Goal: Use online tool/utility: Utilize a website feature to perform a specific function

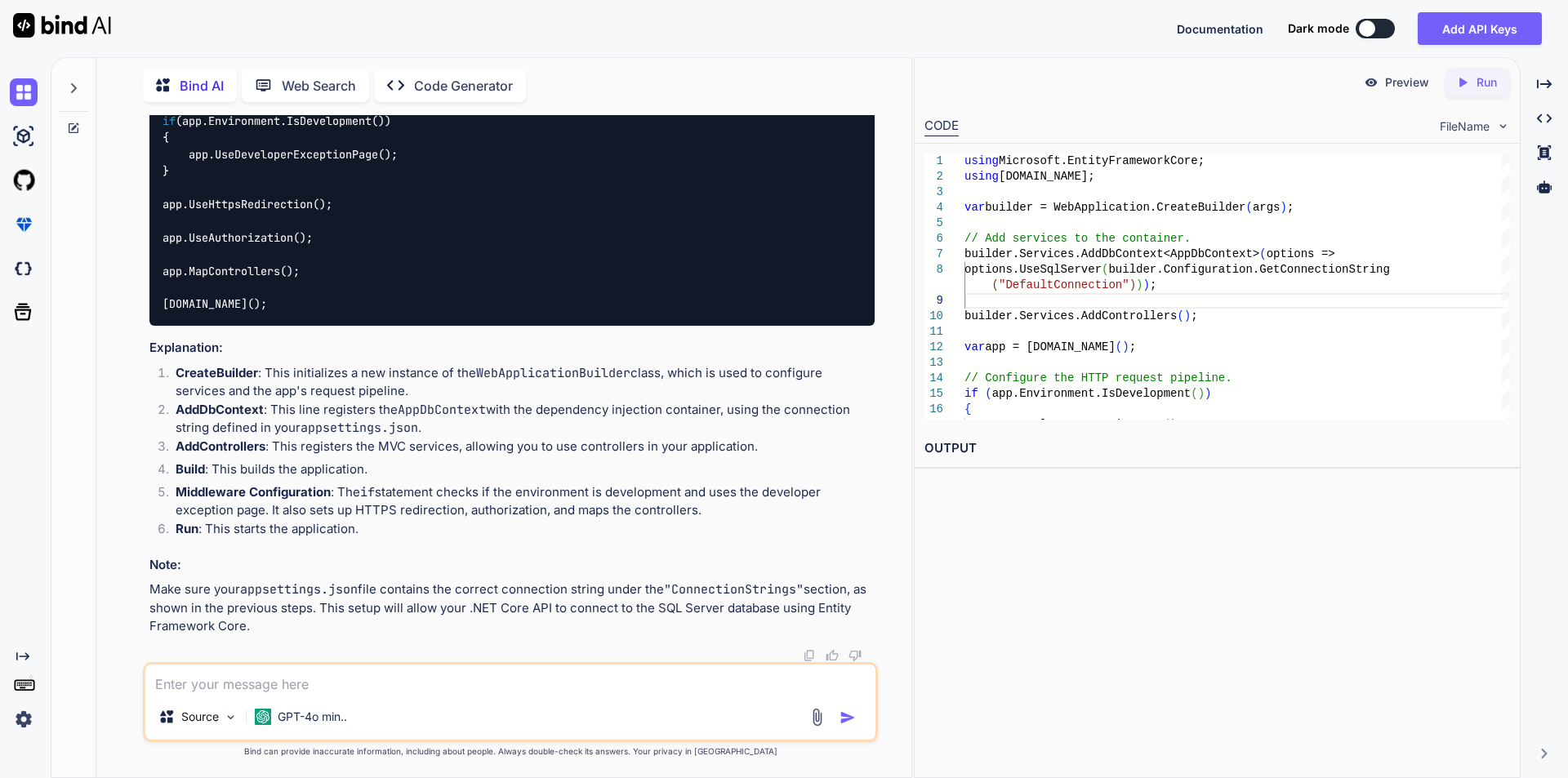
scroll to position [11639, 0]
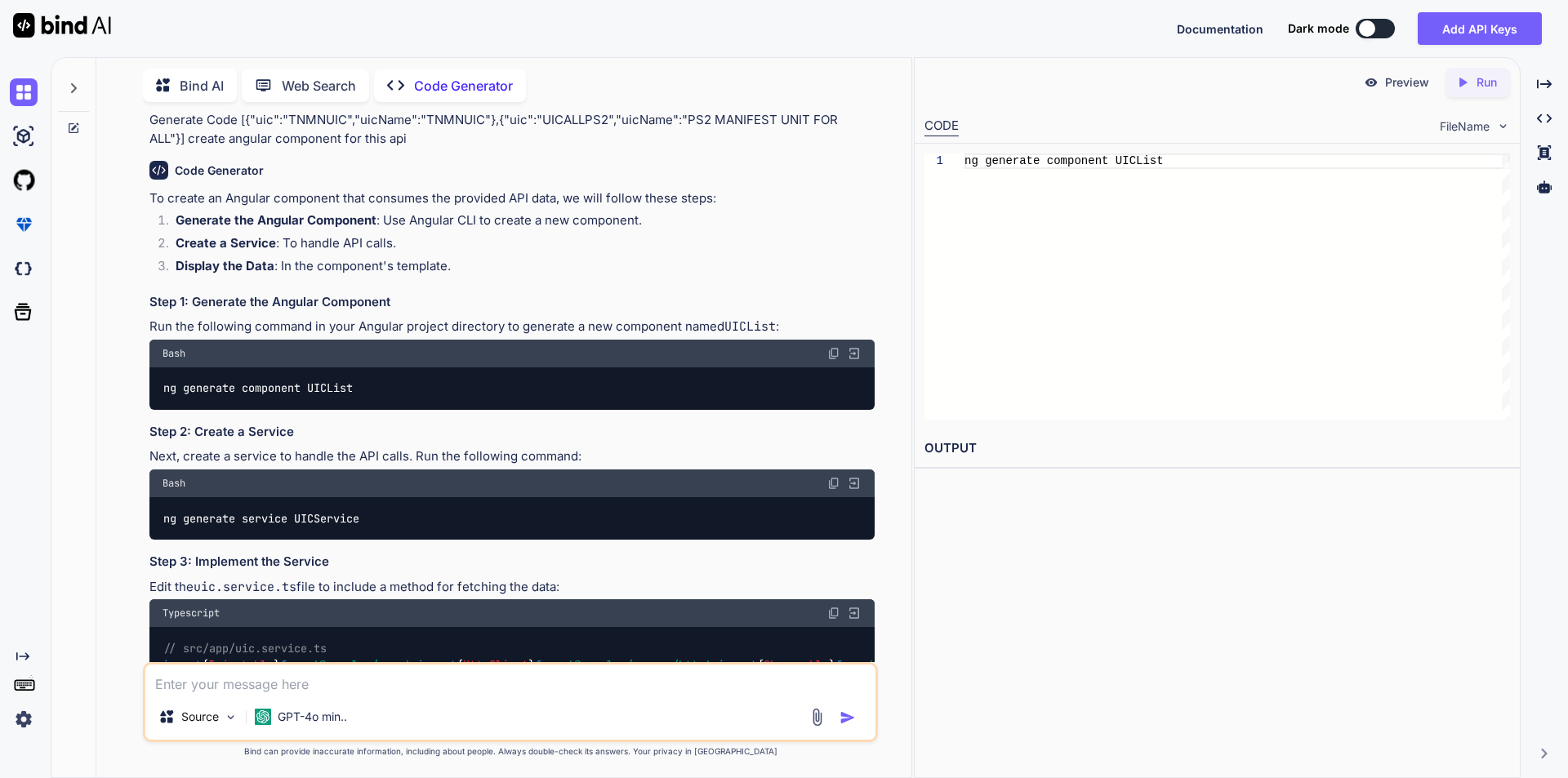
scroll to position [82, 0]
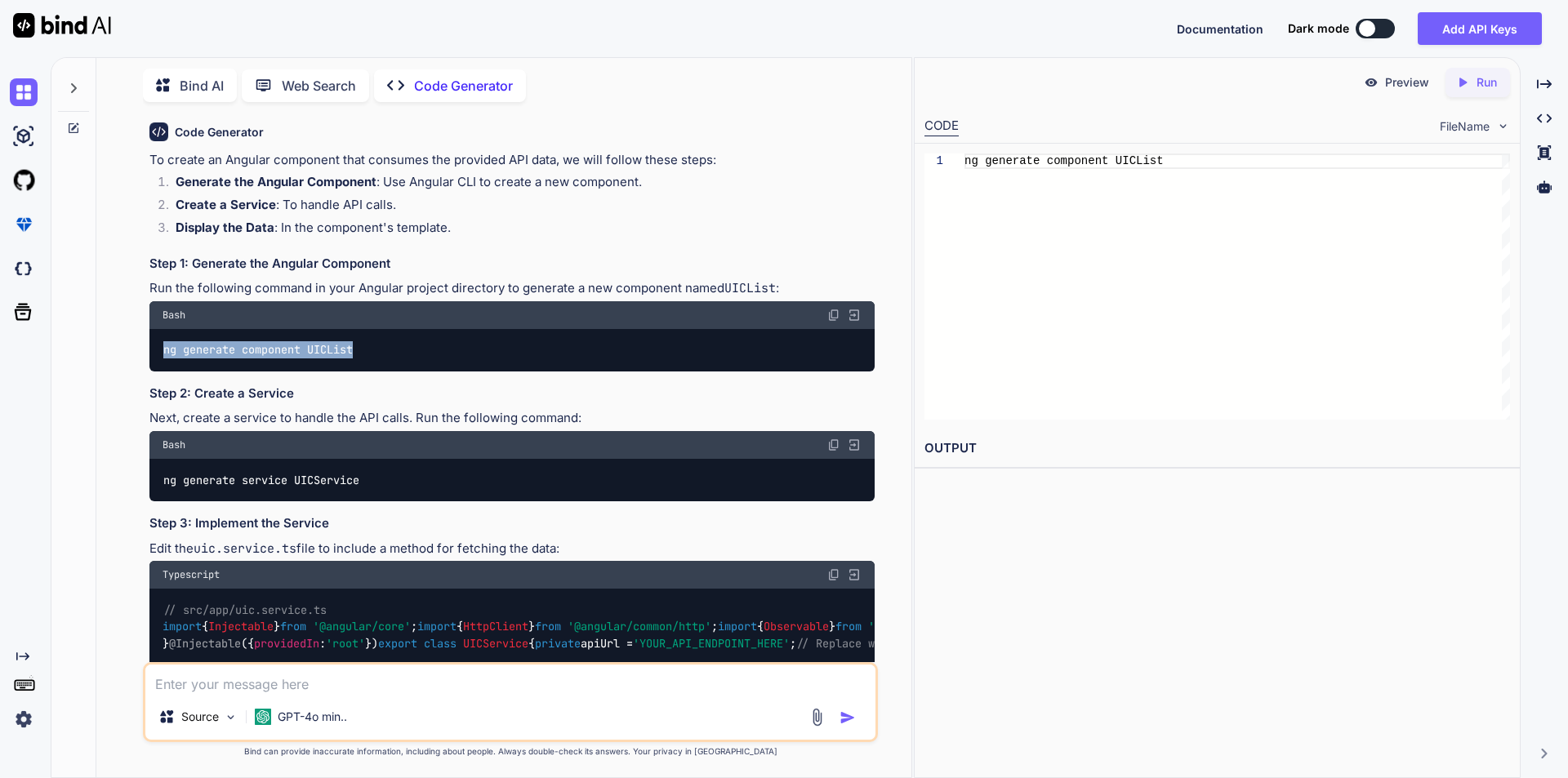
drag, startPoint x: 163, startPoint y: 347, endPoint x: 367, endPoint y: 352, distance: 204.1
click at [367, 352] on div "ng generate component UICList" at bounding box center [512, 350] width 725 height 42
copy code "ng generate component UICList"
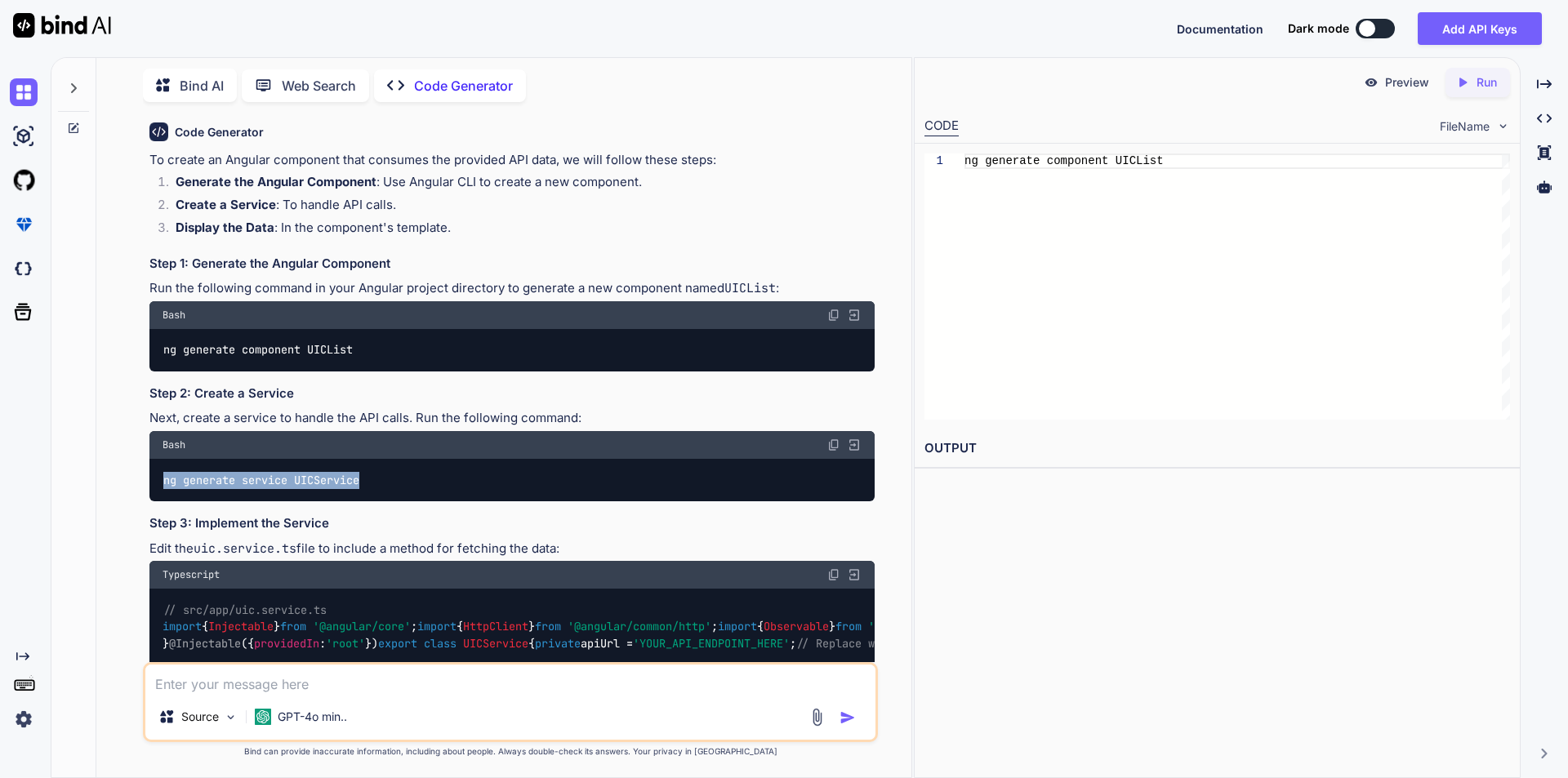
drag, startPoint x: 164, startPoint y: 482, endPoint x: 397, endPoint y: 482, distance: 233.0
click at [397, 482] on div "ng generate service UICService" at bounding box center [512, 480] width 725 height 42
copy code "ng generate service UICService"
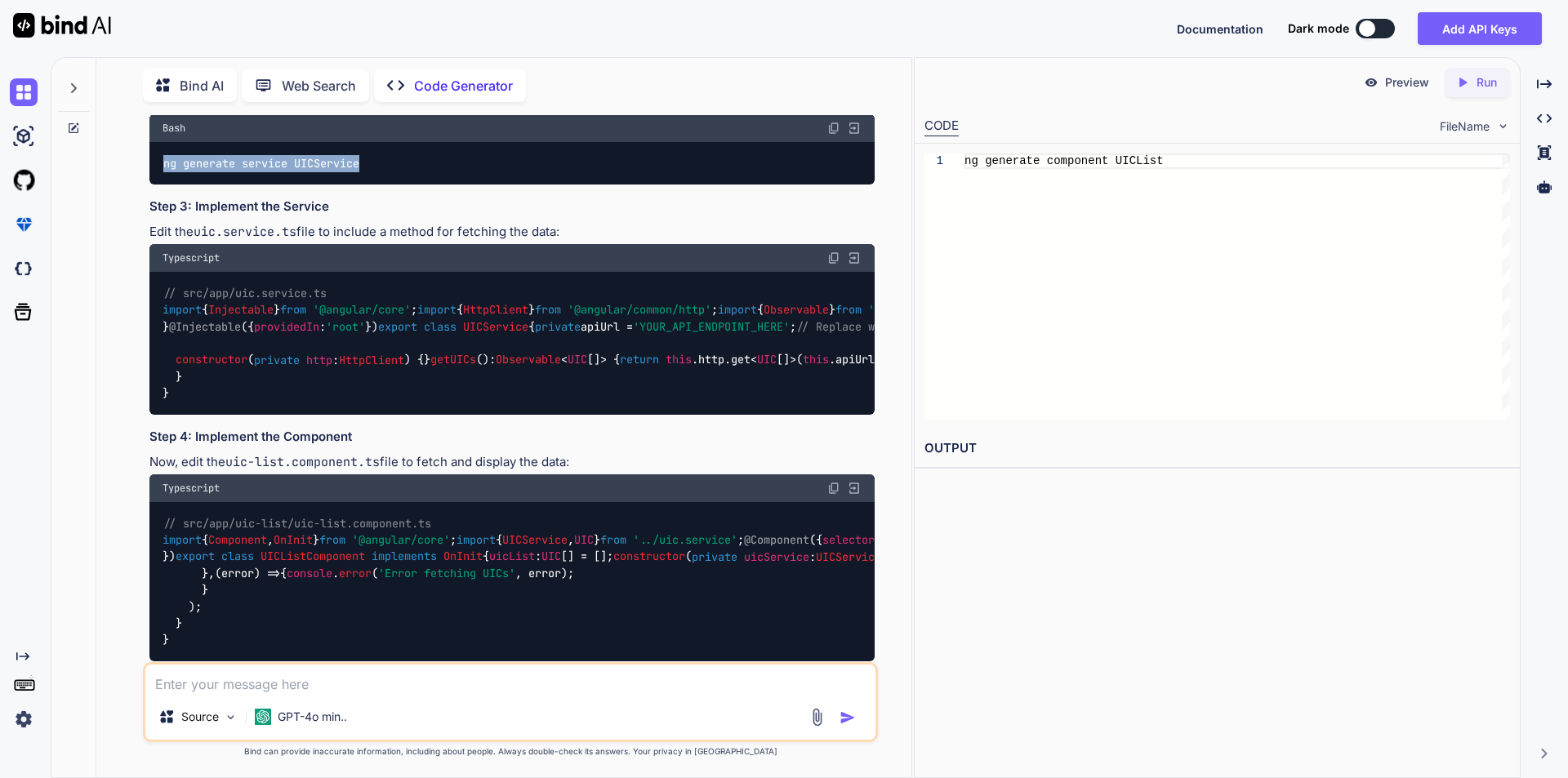
scroll to position [409, 0]
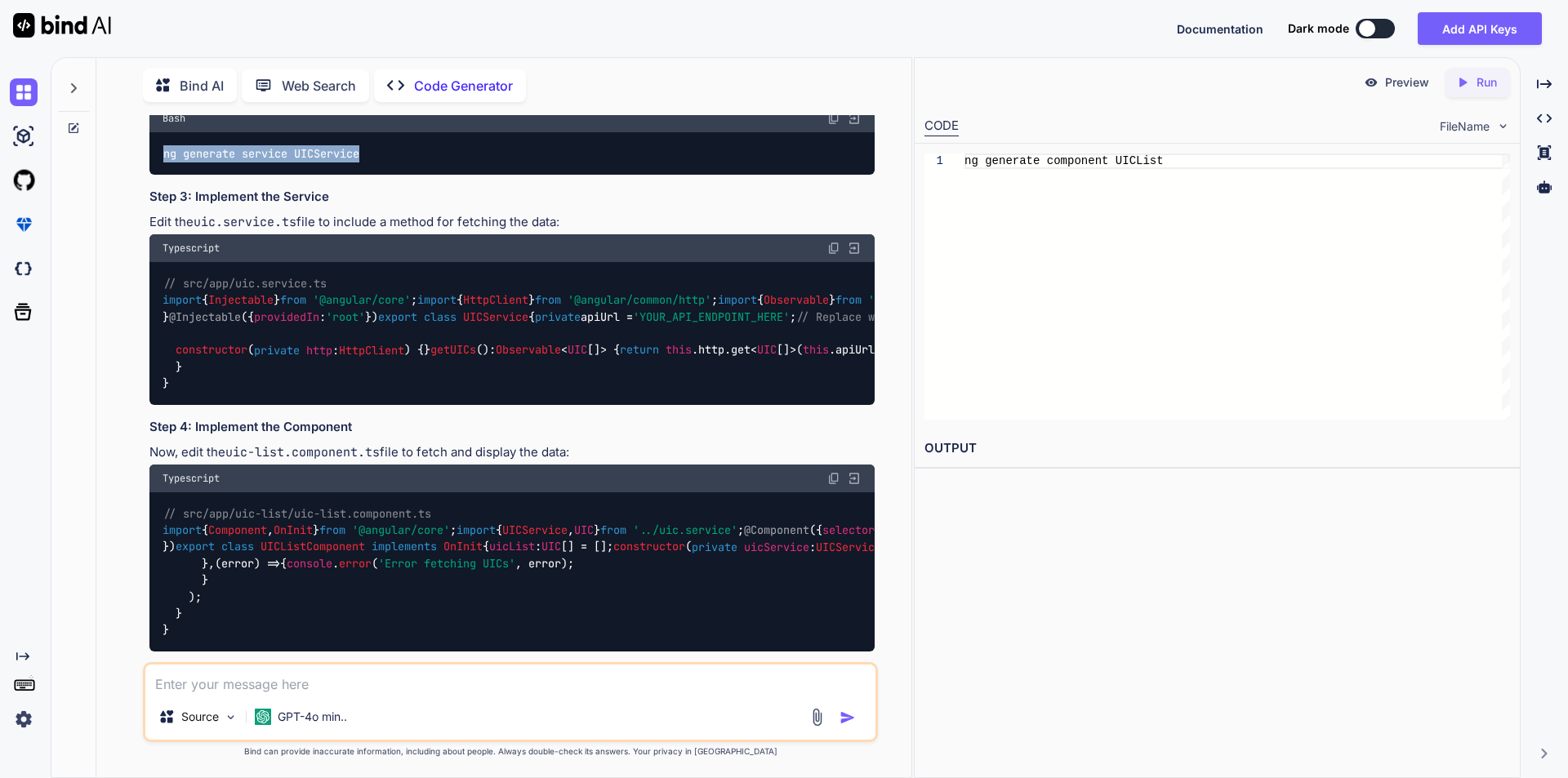
click at [831, 246] on img at bounding box center [833, 247] width 13 height 13
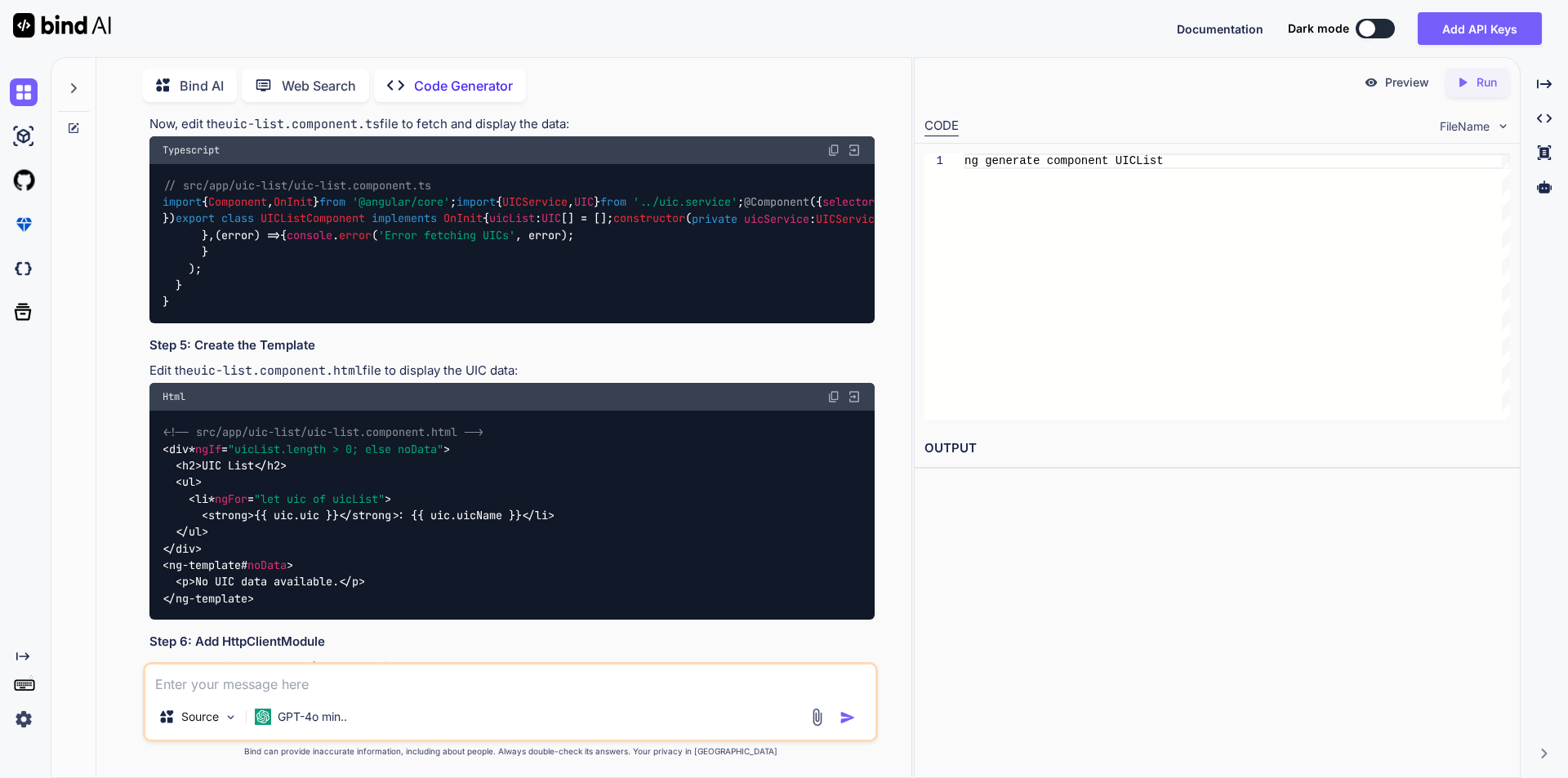
scroll to position [816, 0]
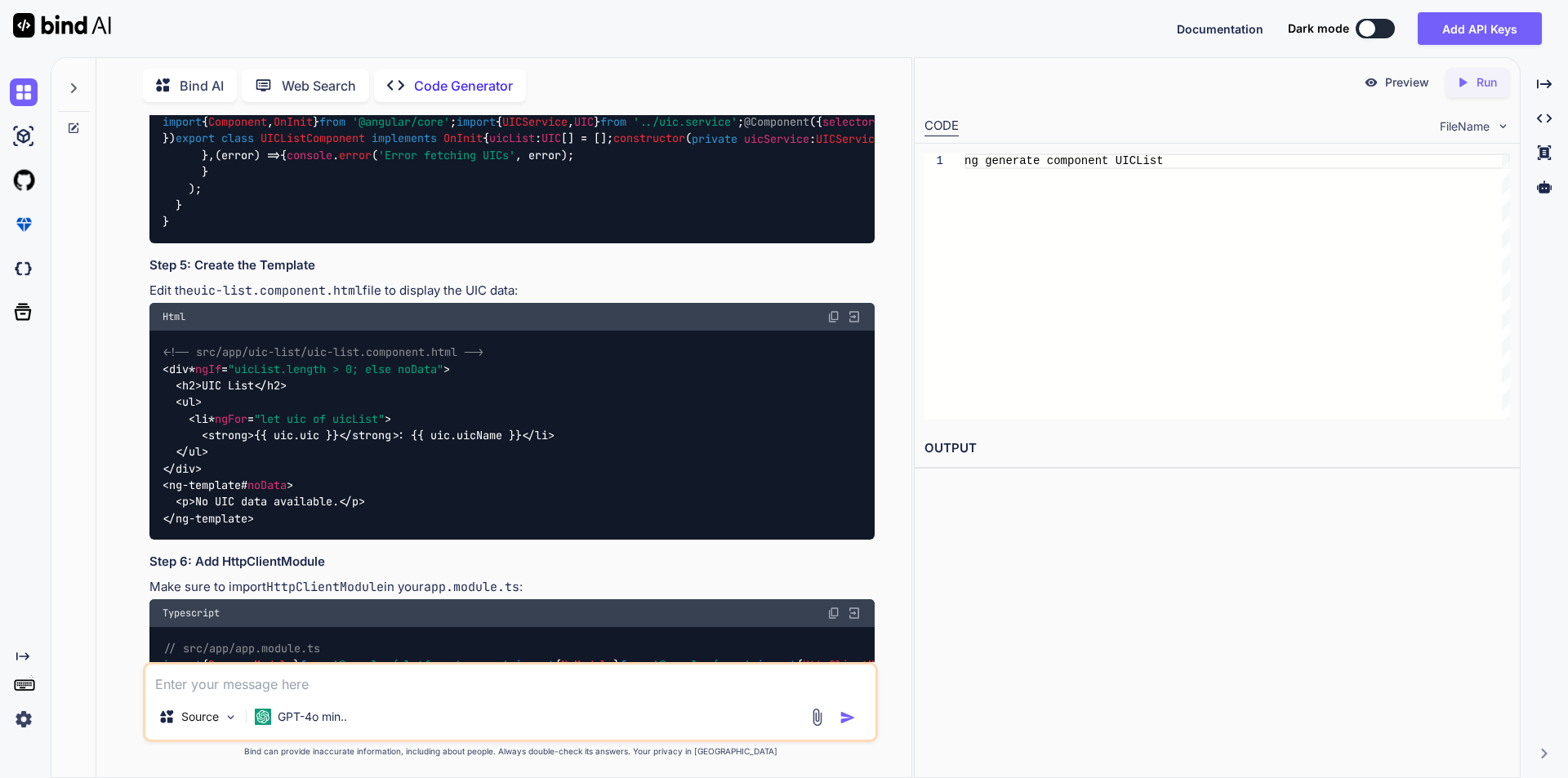
click at [832, 77] on img at bounding box center [833, 70] width 13 height 13
click at [836, 77] on img at bounding box center [833, 70] width 13 height 13
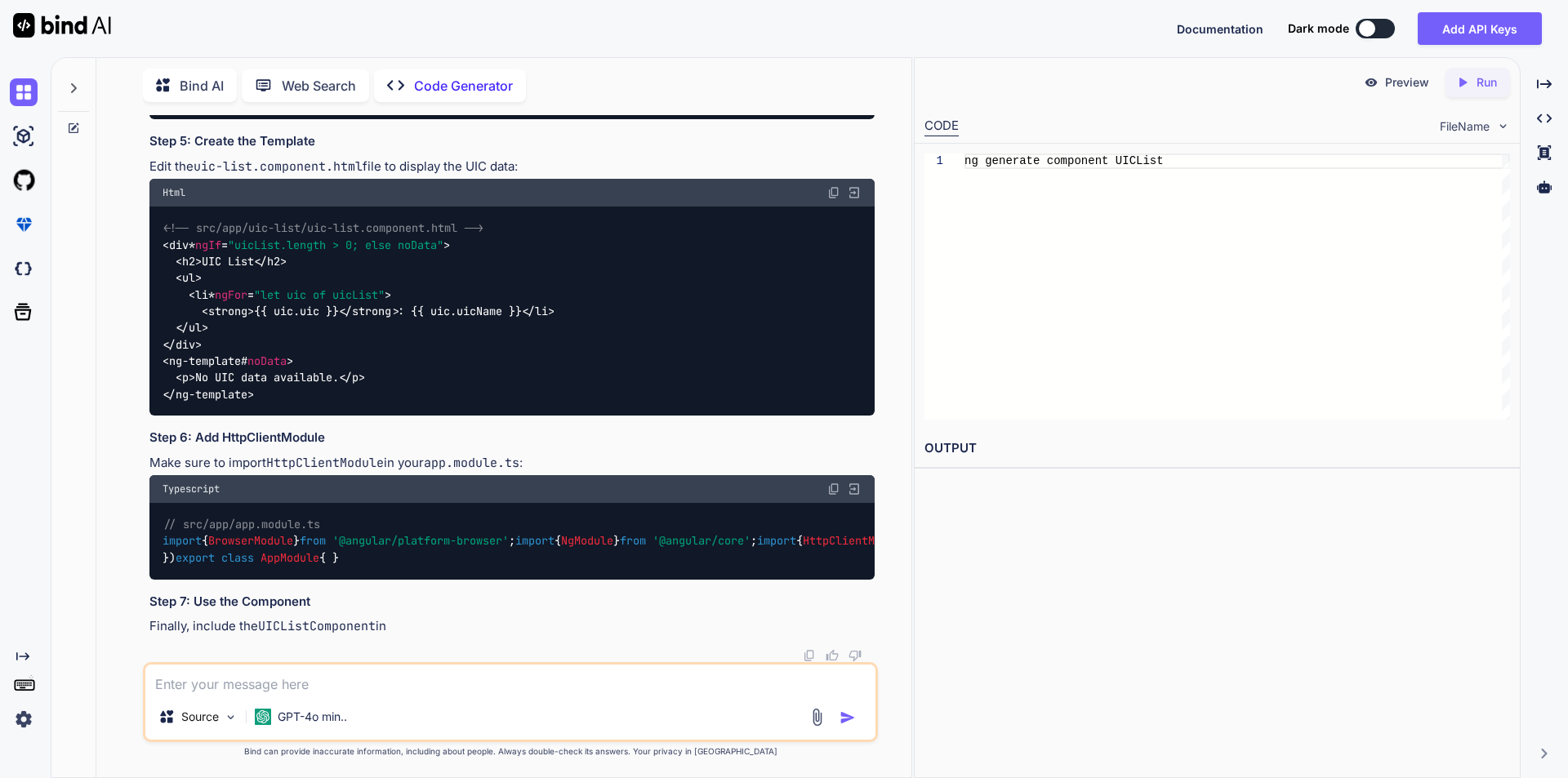
scroll to position [1389, 0]
click at [834, 199] on img at bounding box center [833, 192] width 13 height 13
drag, startPoint x: 190, startPoint y: 407, endPoint x: 352, endPoint y: 407, distance: 162.0
click at [352, 503] on div "// src/app/app.module.ts import { BrowserModule } from '@angular/platform-brows…" at bounding box center [512, 541] width 725 height 76
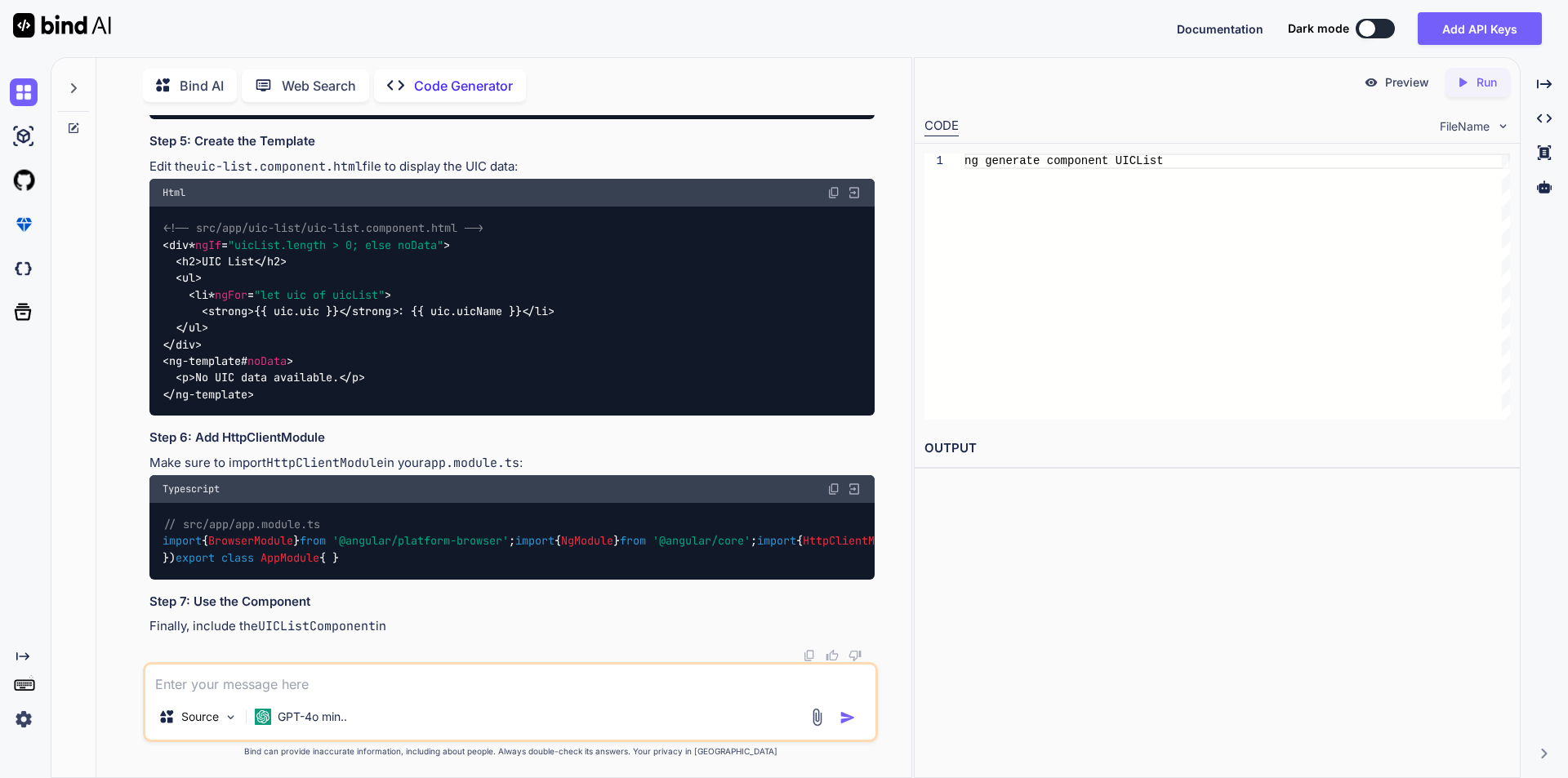
copy span "UICListComponent"
click at [428, 635] on p "Finally, include the UICListComponent in" at bounding box center [512, 626] width 725 height 19
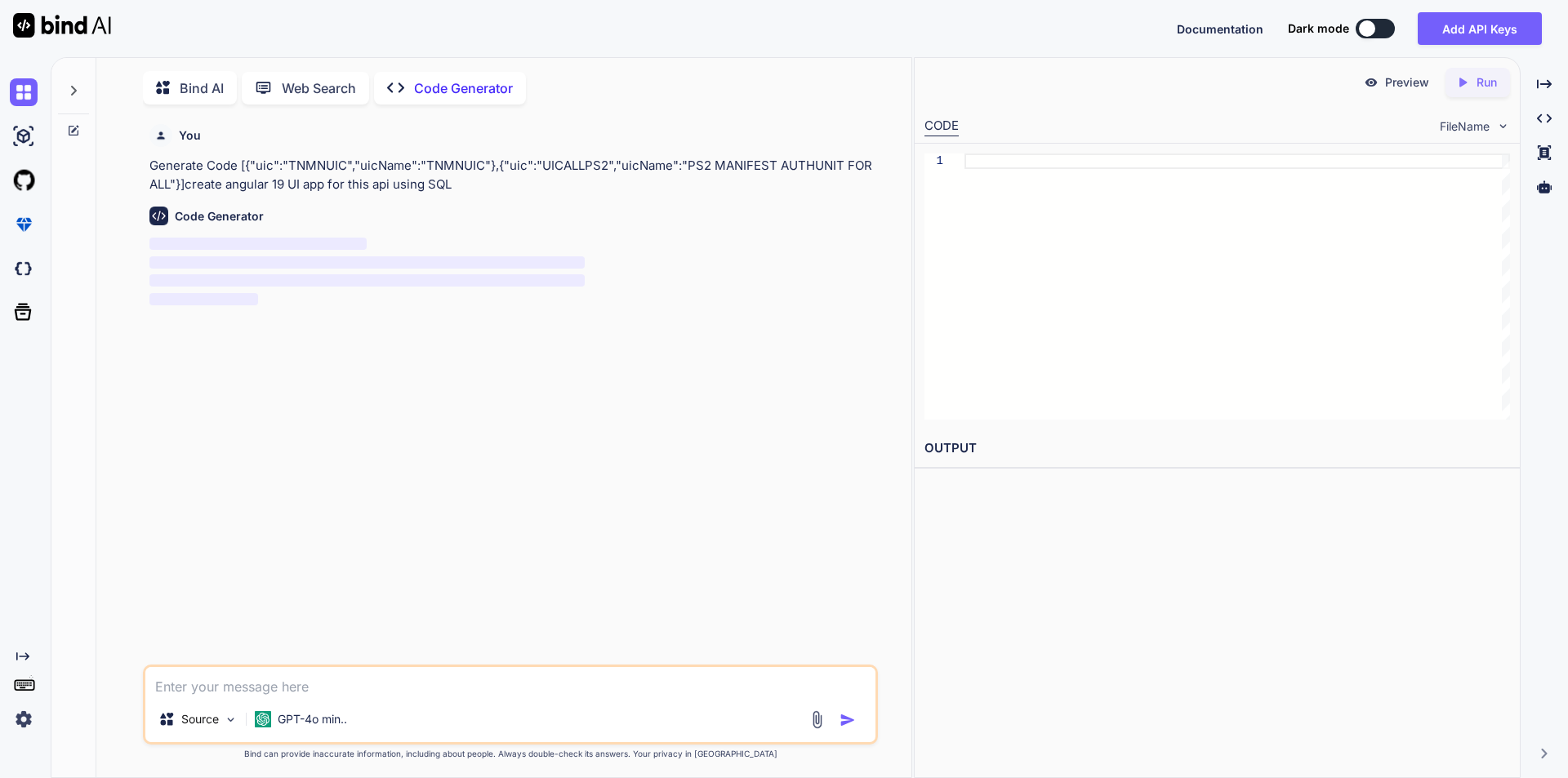
scroll to position [7, 0]
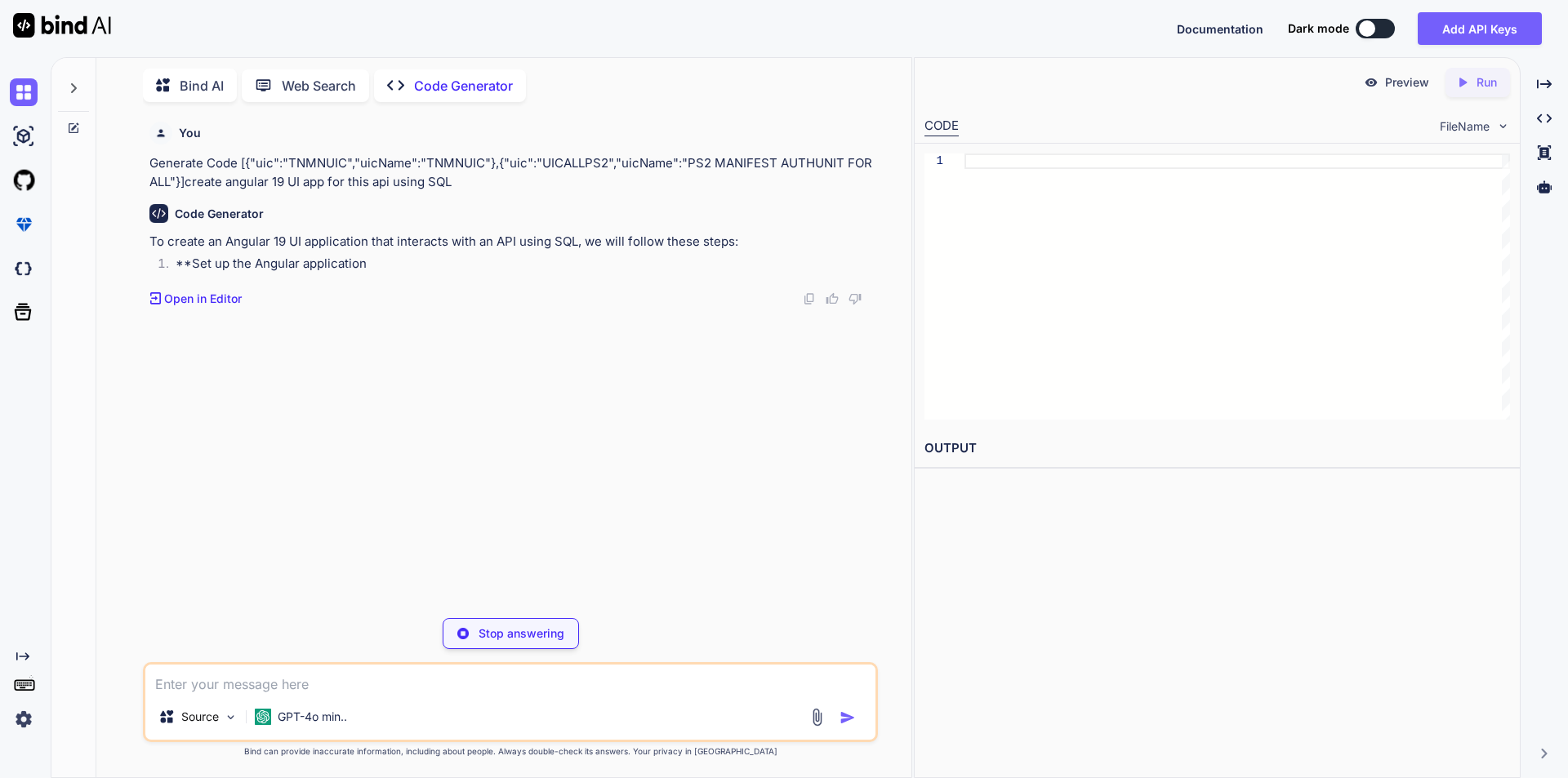
type textarea "x"
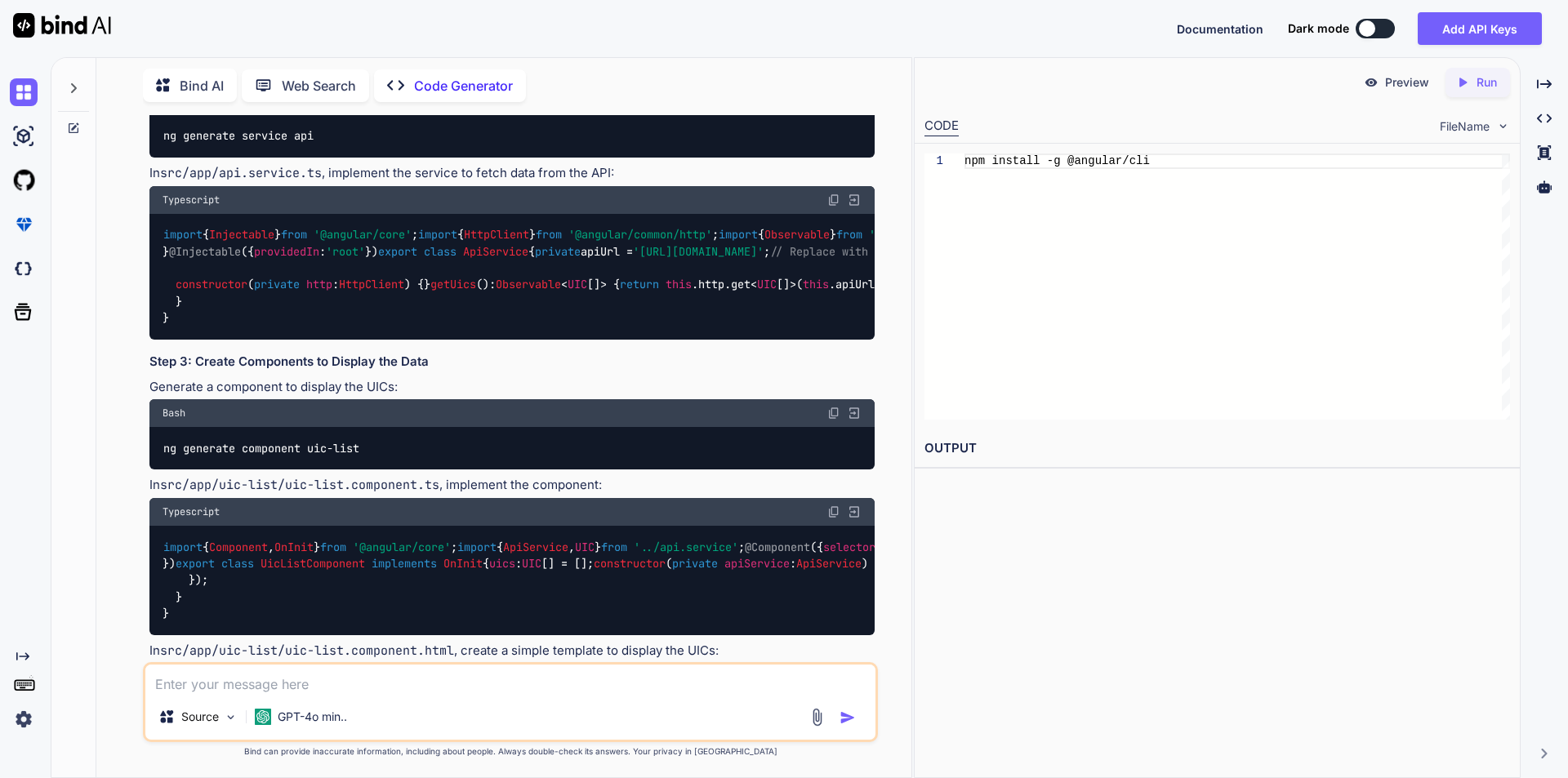
scroll to position [571, 0]
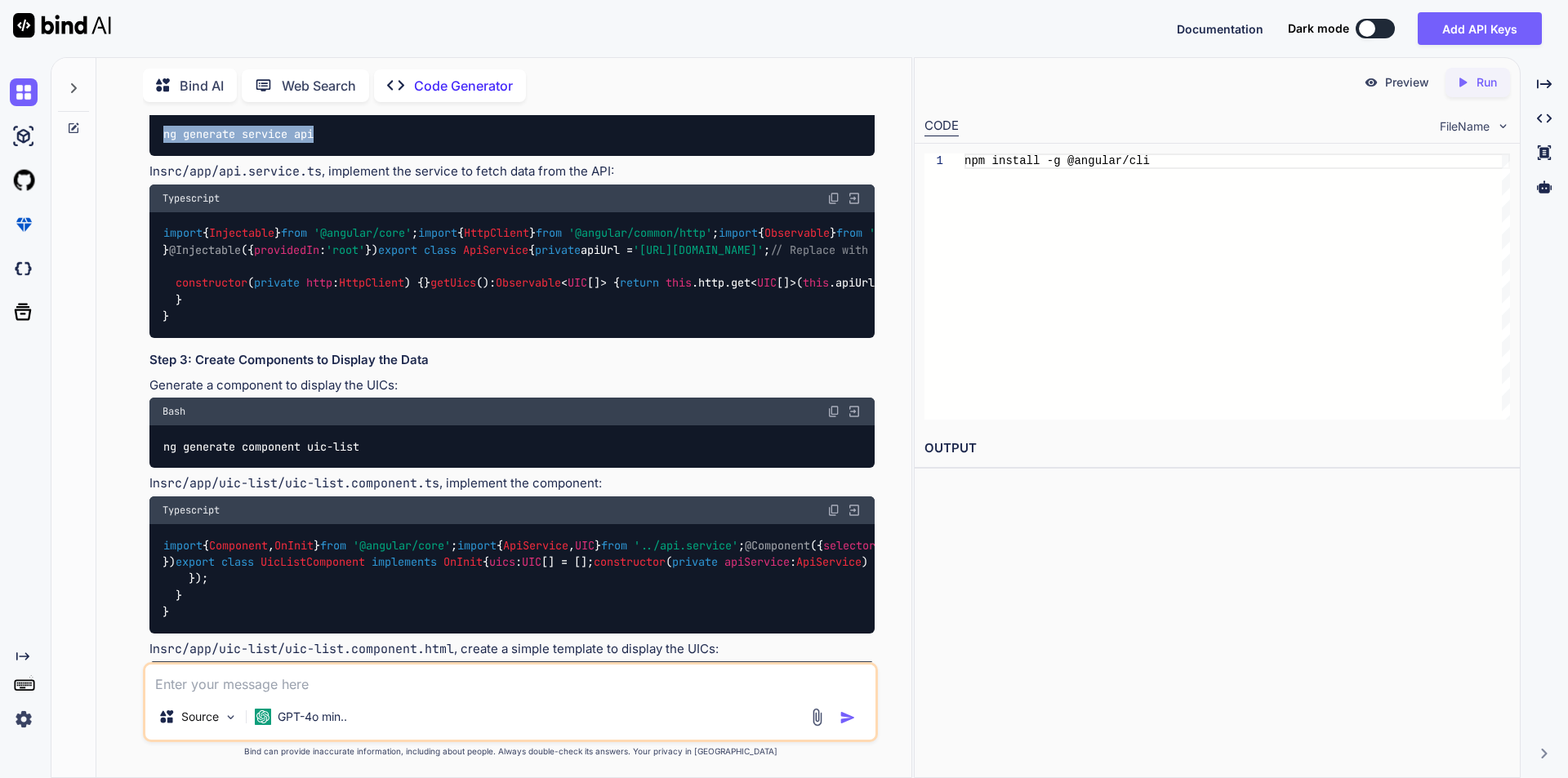
drag, startPoint x: 318, startPoint y: 146, endPoint x: 153, endPoint y: 150, distance: 165.0
click at [153, 150] on div "ng generate service api" at bounding box center [512, 134] width 725 height 42
copy code "ng generate service api"
click at [834, 205] on img at bounding box center [833, 198] width 13 height 13
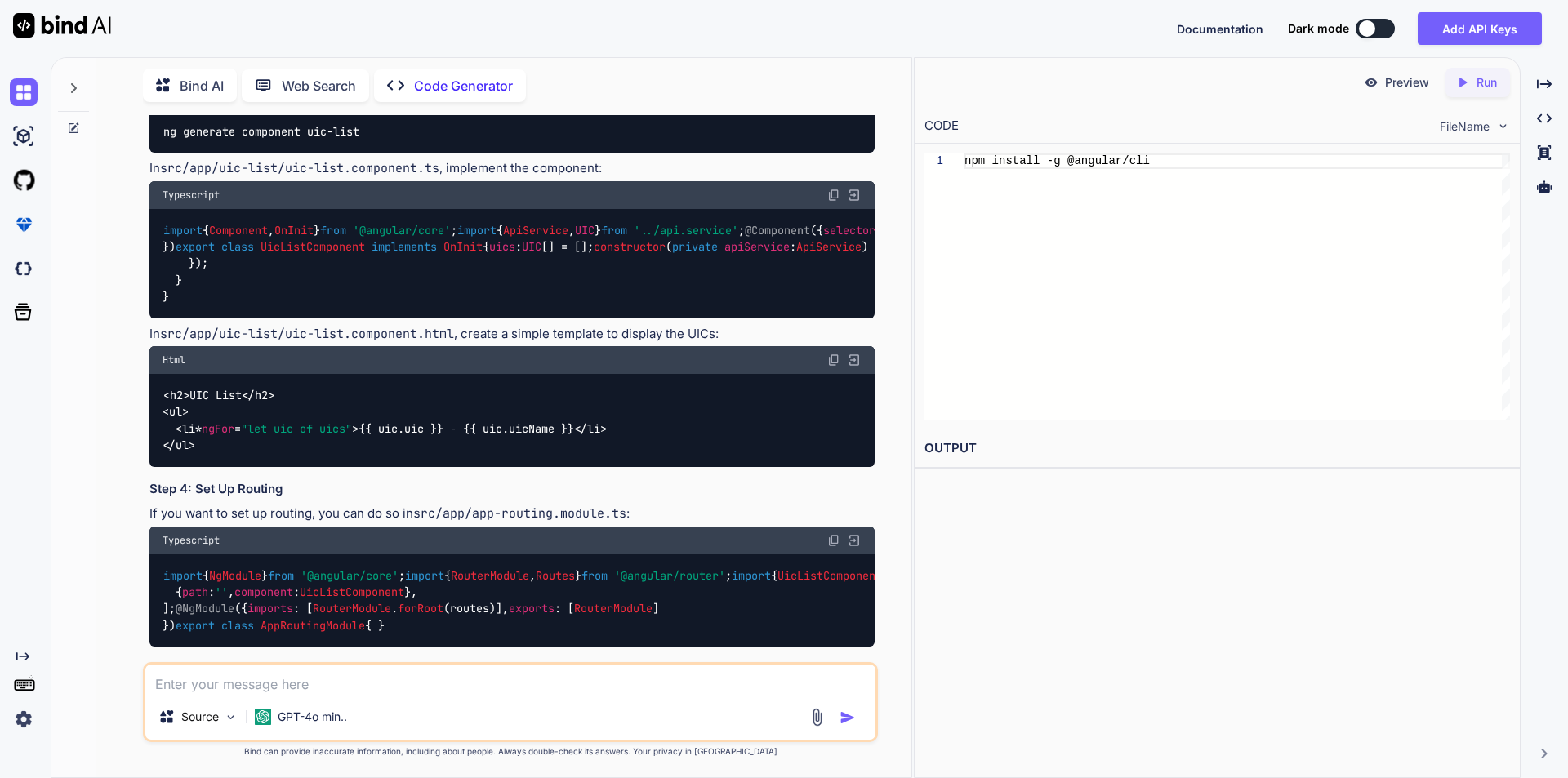
scroll to position [980, 0]
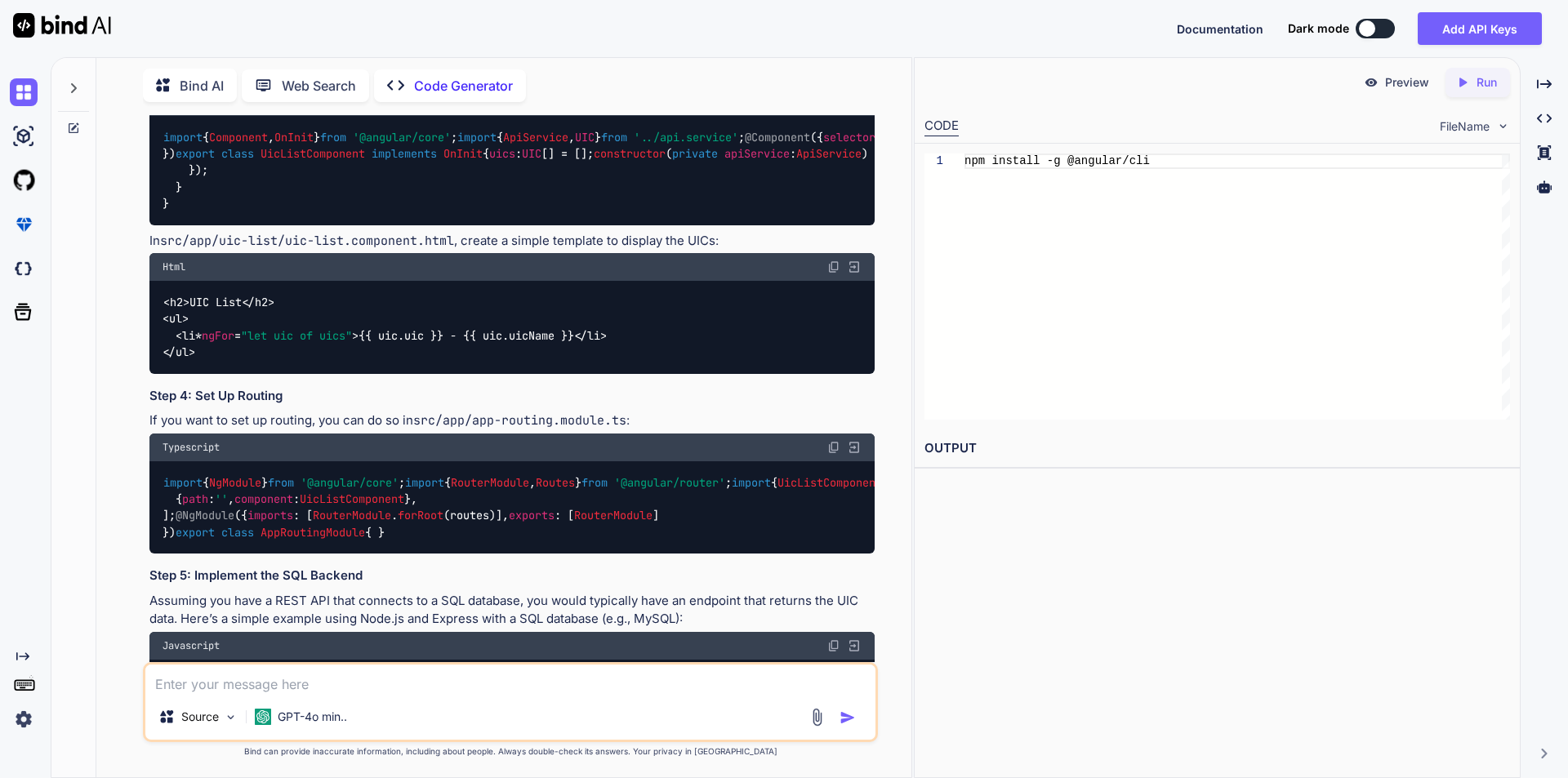
drag, startPoint x: 366, startPoint y: 308, endPoint x: 129, endPoint y: 308, distance: 237.0
click at [129, 308] on div "You Generate Code [{"uic":"TNMNUIC","uicName":"TNMNUIC"},{"uic":"UICALLPS2","ui…" at bounding box center [510, 446] width 802 height 662
copy code "ng generate component uic-list"
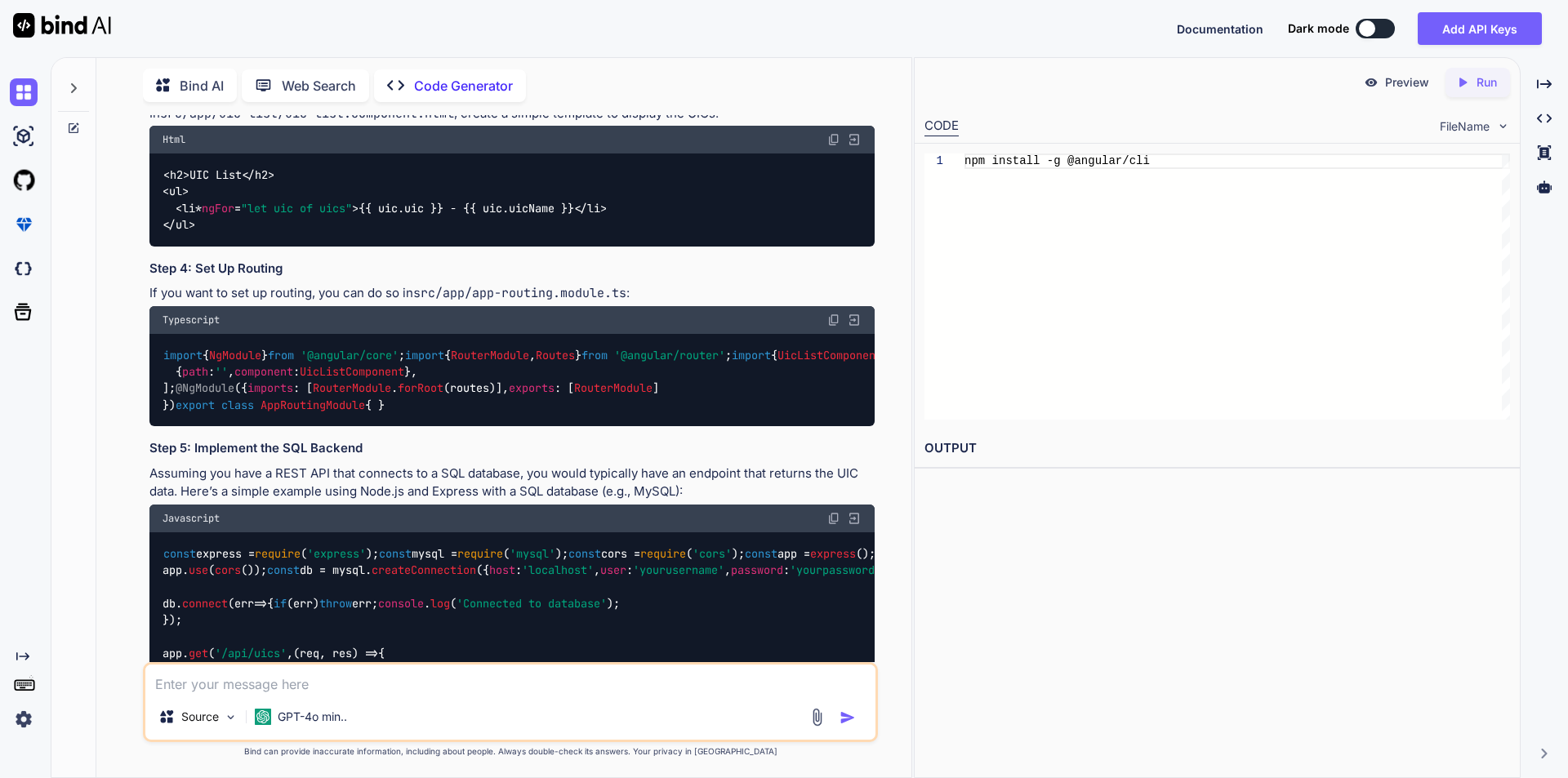
scroll to position [1143, 0]
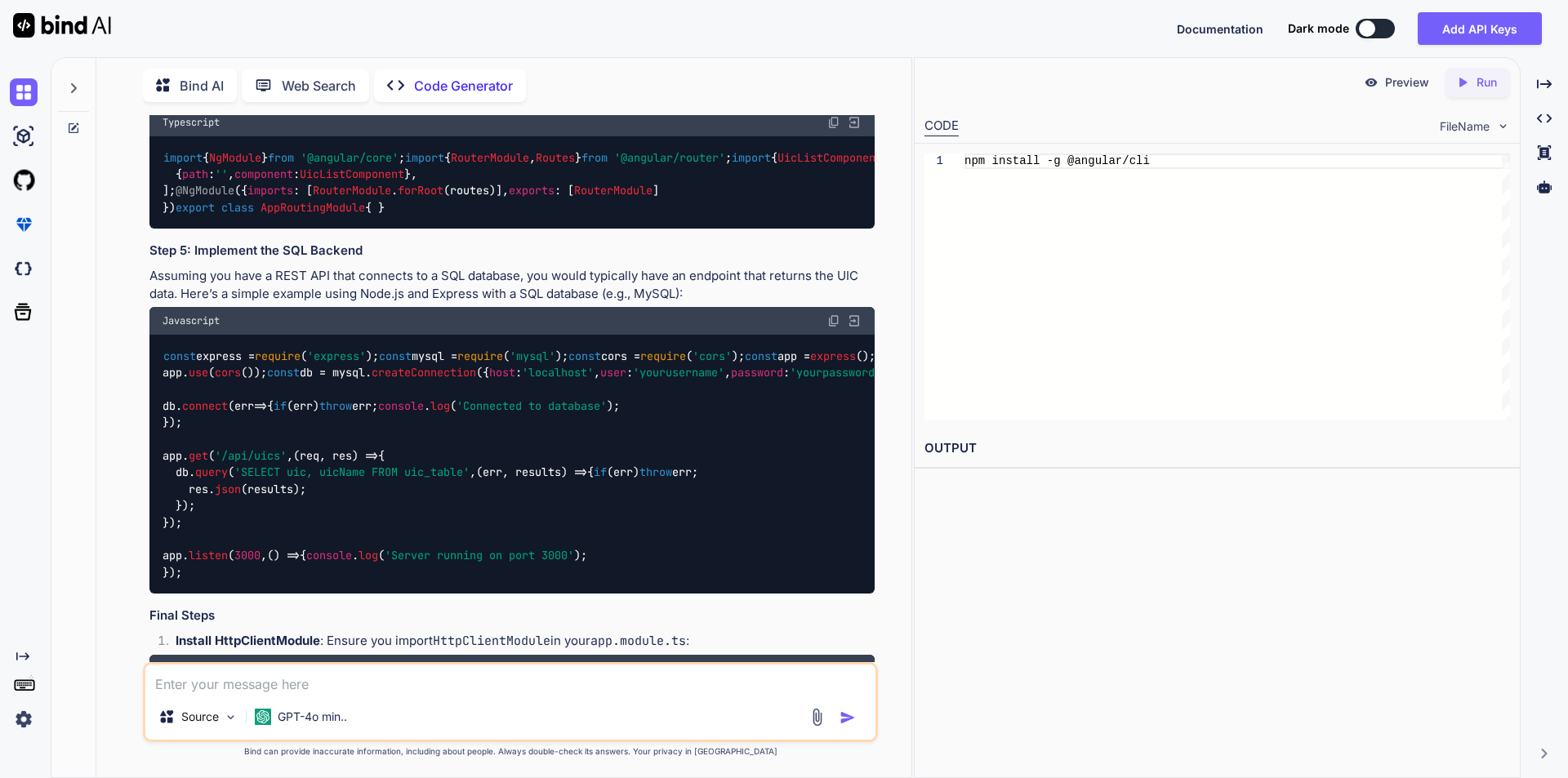
scroll to position [1307, 0]
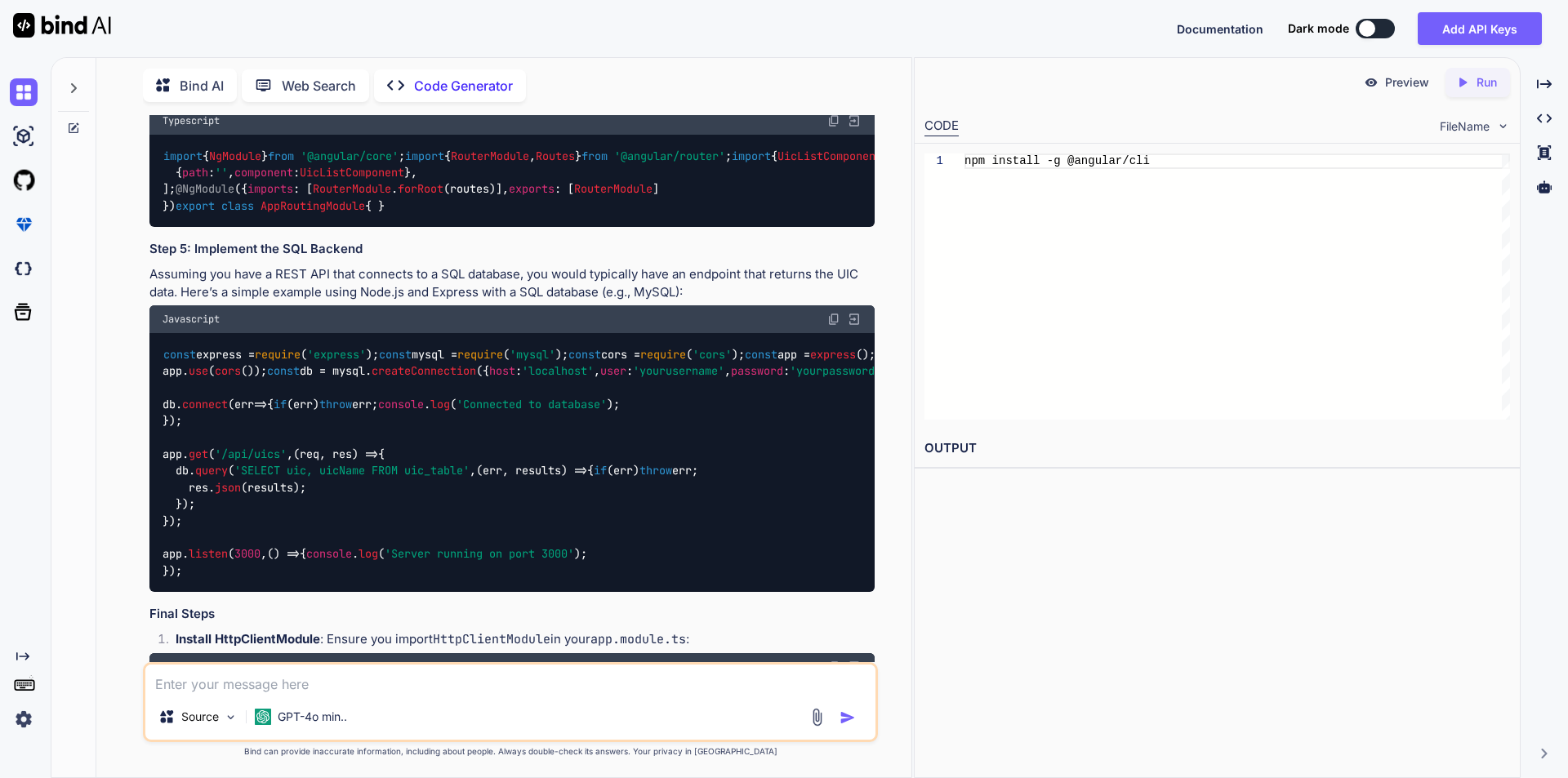
drag, startPoint x: 164, startPoint y: 479, endPoint x: 253, endPoint y: 566, distance: 124.5
click at [253, 47] on div "< h2 > UIC List </ h2 > < ul > < li * ngFor = "let uic of uics" > {{ uic.uic }}…" at bounding box center [512, 1] width 725 height 94
copy code "< h2 > UIC List </ h2 > < ul > < li * ngFor = "let uic of uics" > {{ uic.uic }}…"
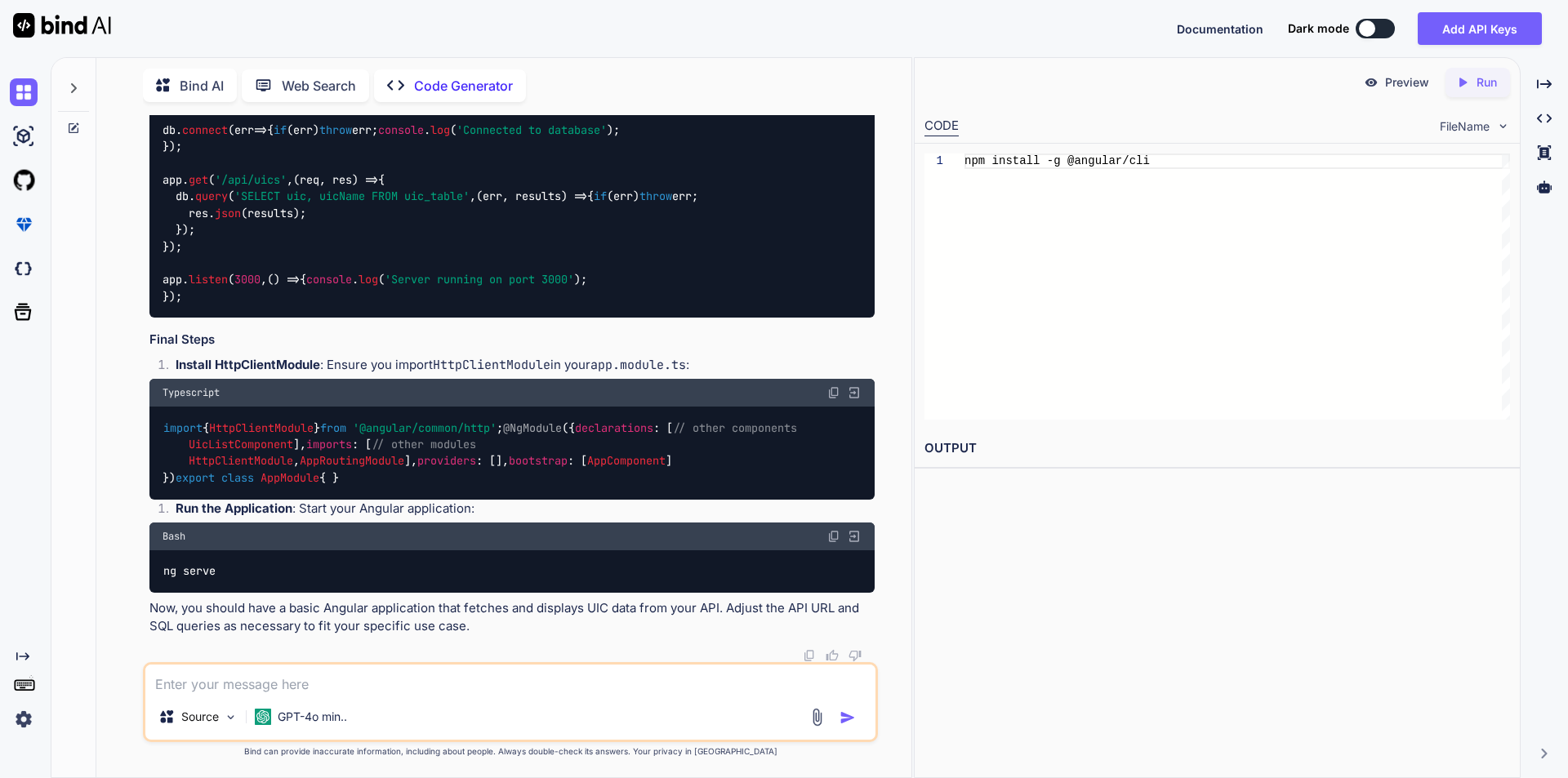
scroll to position [2042, 0]
drag, startPoint x: 221, startPoint y: 237, endPoint x: 738, endPoint y: 238, distance: 517.0
click at [738, 28] on p "Assuming you have a REST API that connects to a SQL database, you would typical…" at bounding box center [512, 9] width 725 height 36
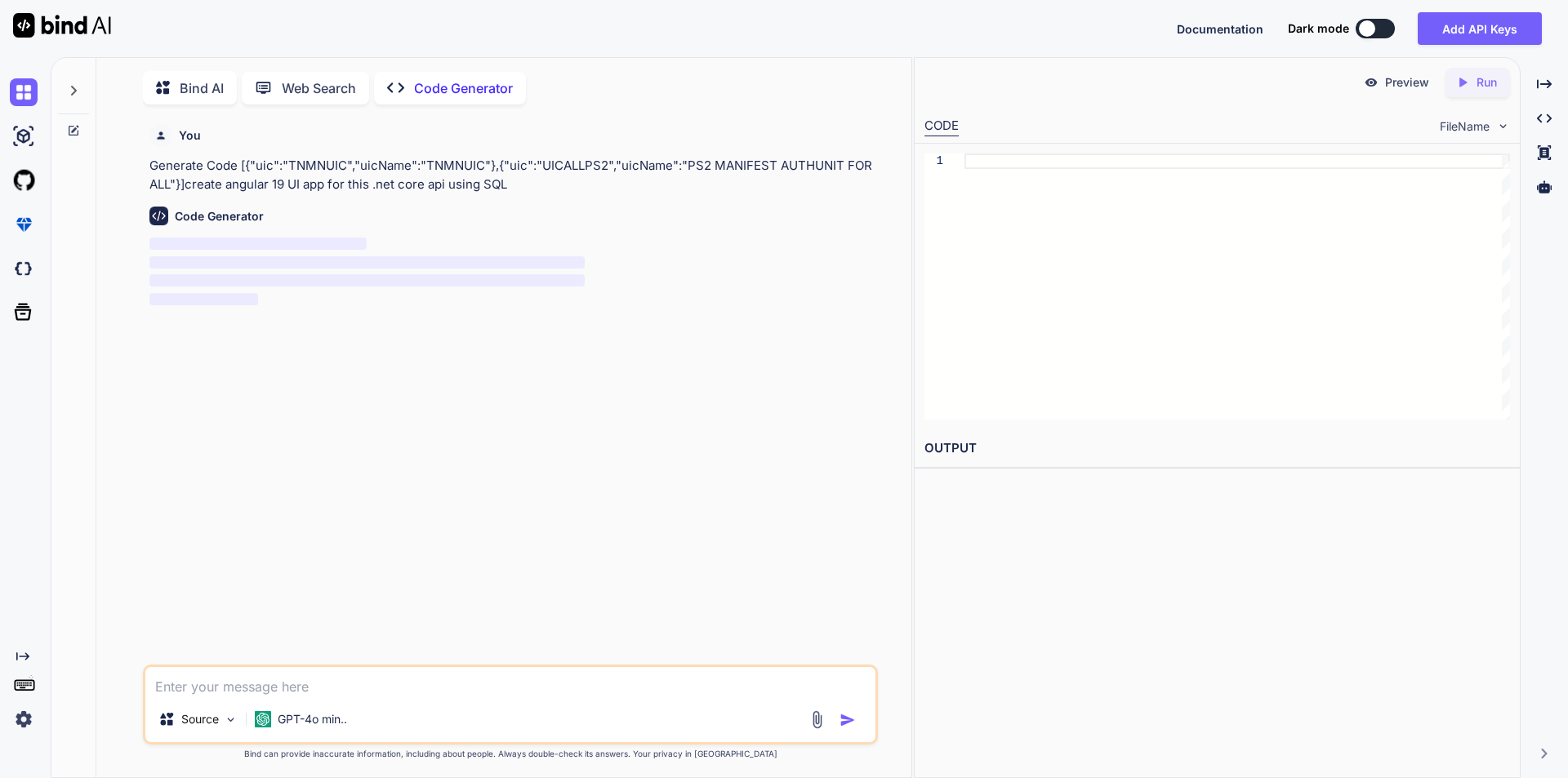
scroll to position [7, 0]
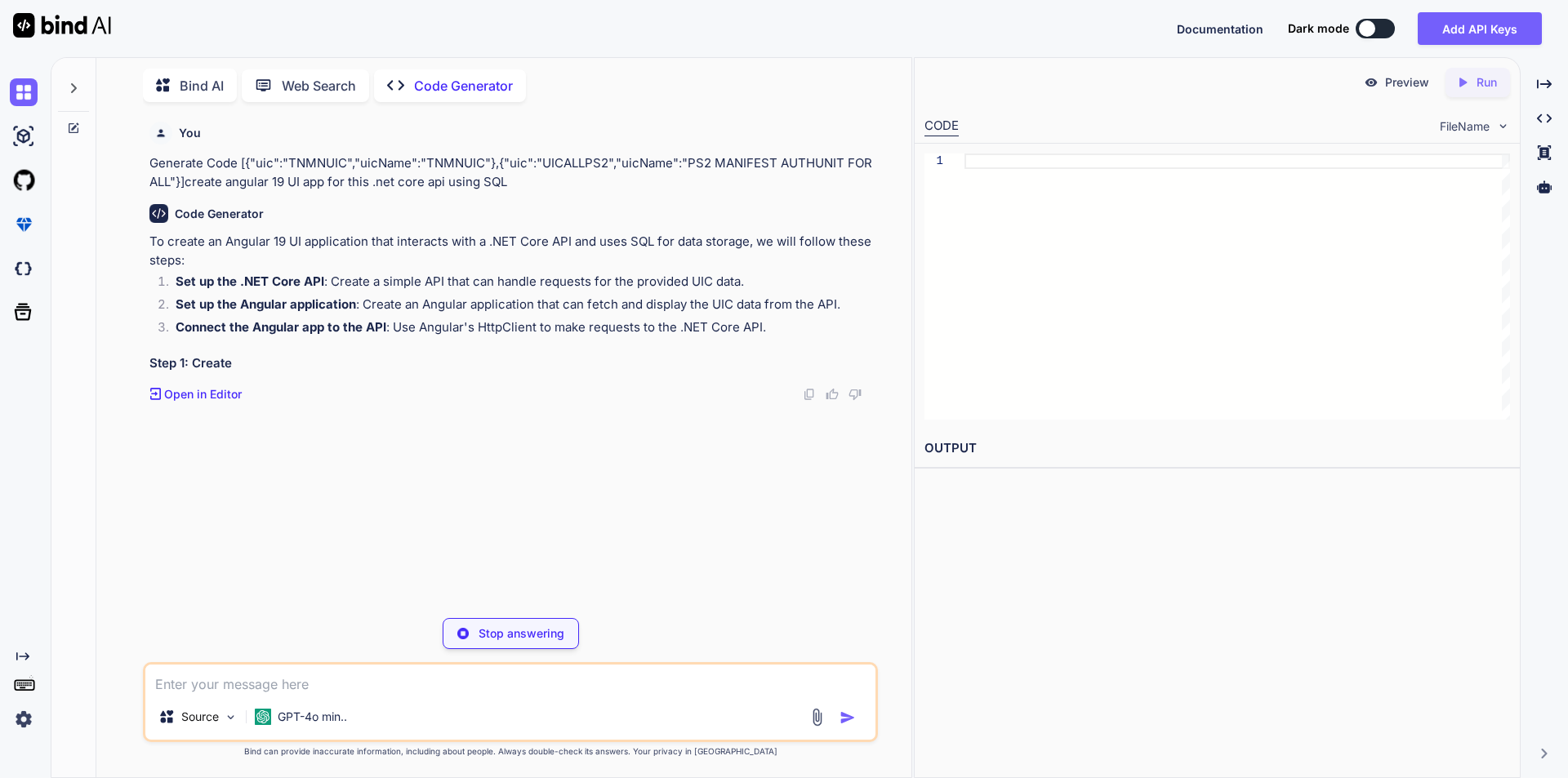
type textarea "x"
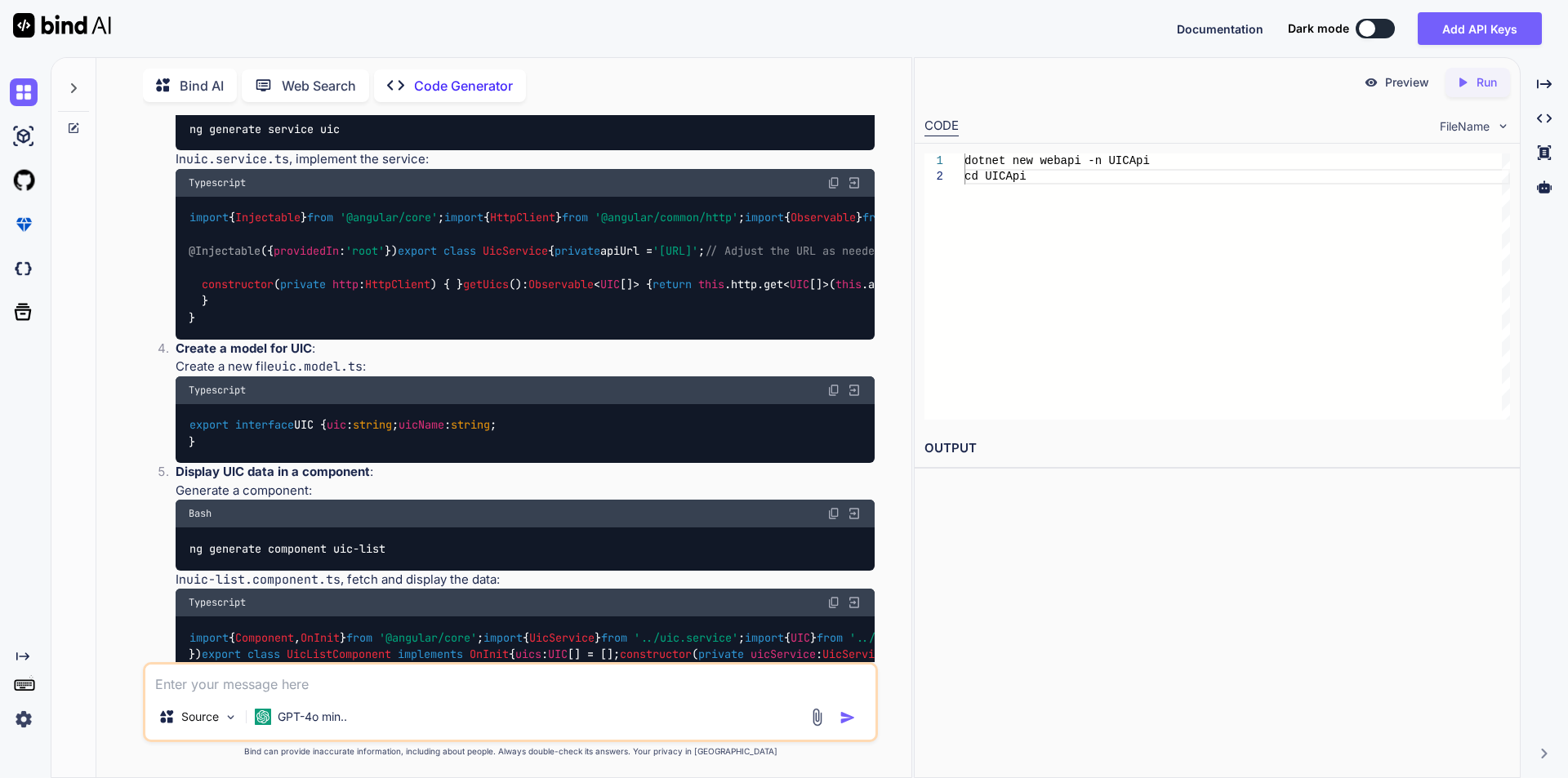
scroll to position [1225, 0]
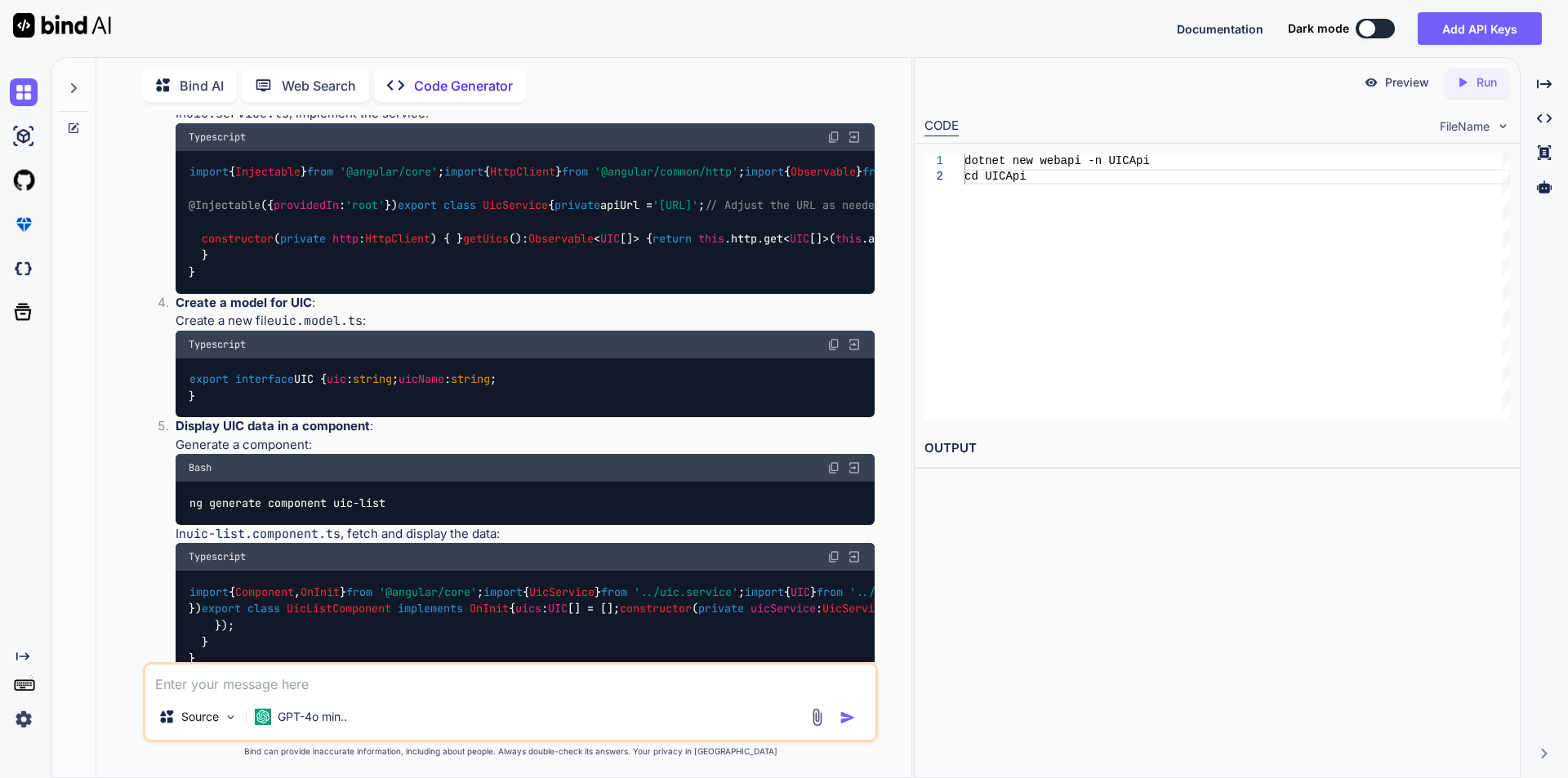
drag, startPoint x: 388, startPoint y: 489, endPoint x: 158, endPoint y: 264, distance: 321.8
click at [158, 264] on ol "Create a new Angular application : Bash ng new UICApp cd UICApp Install HttpCli…" at bounding box center [512, 355] width 725 height 1141
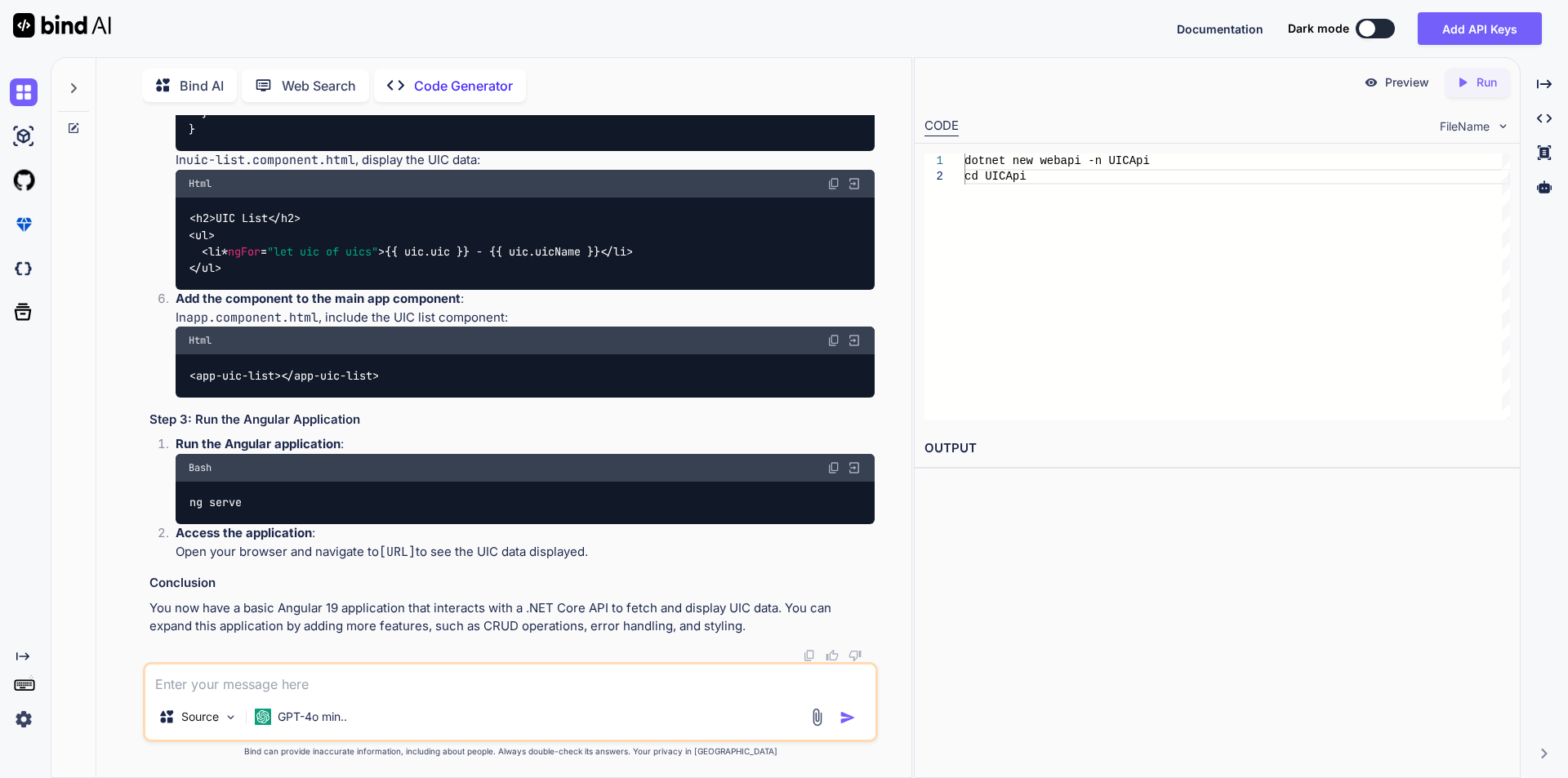
scroll to position [2671, 0]
drag, startPoint x: 190, startPoint y: 453, endPoint x: 436, endPoint y: 455, distance: 246.0
click at [436, 397] on div "< app-uic-list > </ app-uic-list >" at bounding box center [525, 375] width 699 height 42
copy code "< app-uic-list > </ app-uic-list >"
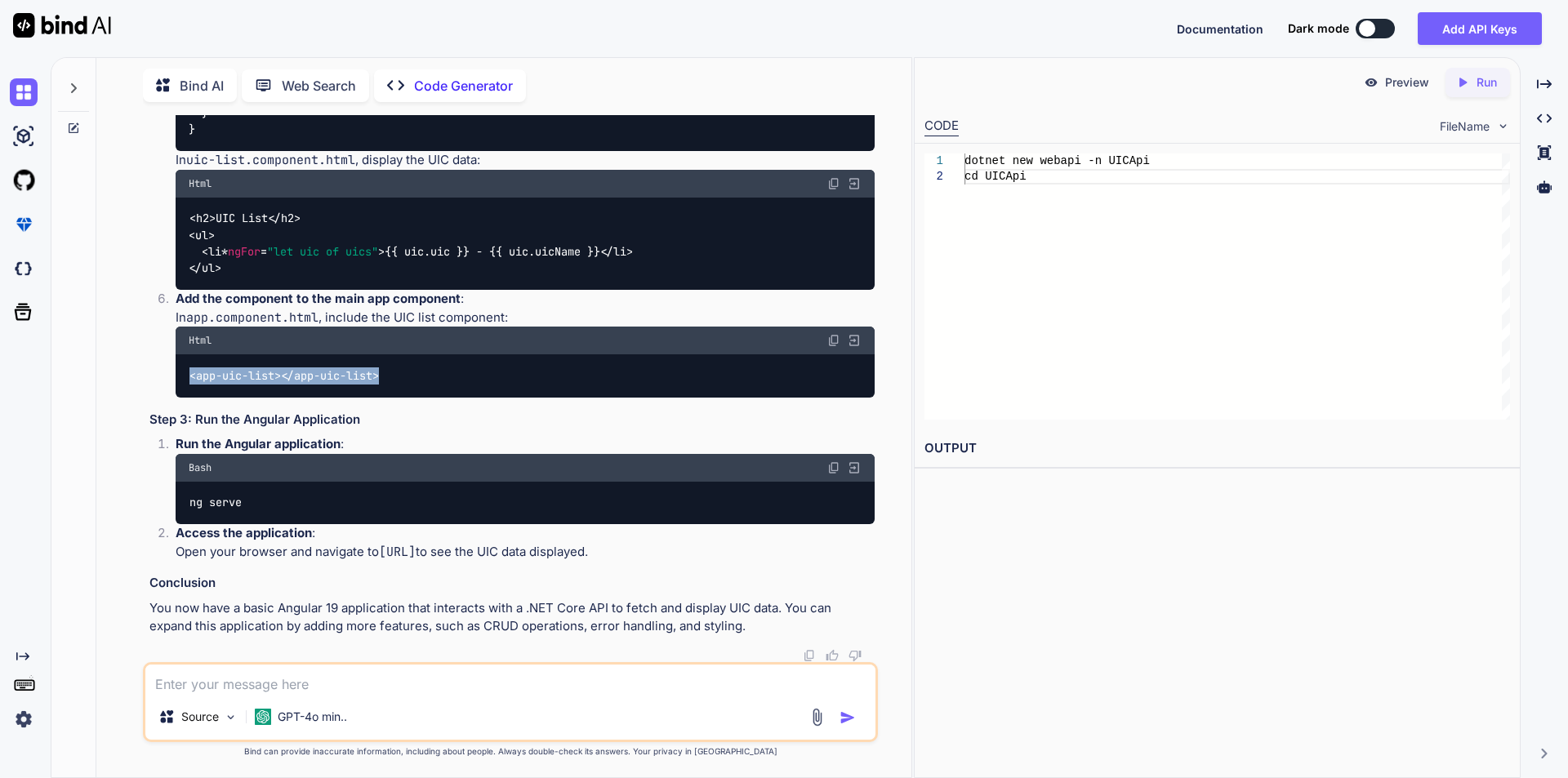
drag, startPoint x: 217, startPoint y: 597, endPoint x: 142, endPoint y: 332, distance: 275.4
click at [143, 332] on div "You Generate Code [{"uic":"TNMNUIC","uicName":"TNMNUIC"},{"uic":"UICALLPS2","ui…" at bounding box center [510, 446] width 735 height 662
copy code "@Component ({ selector : 'app-uic-list' , templateUrl : './uic-list.component.h…"
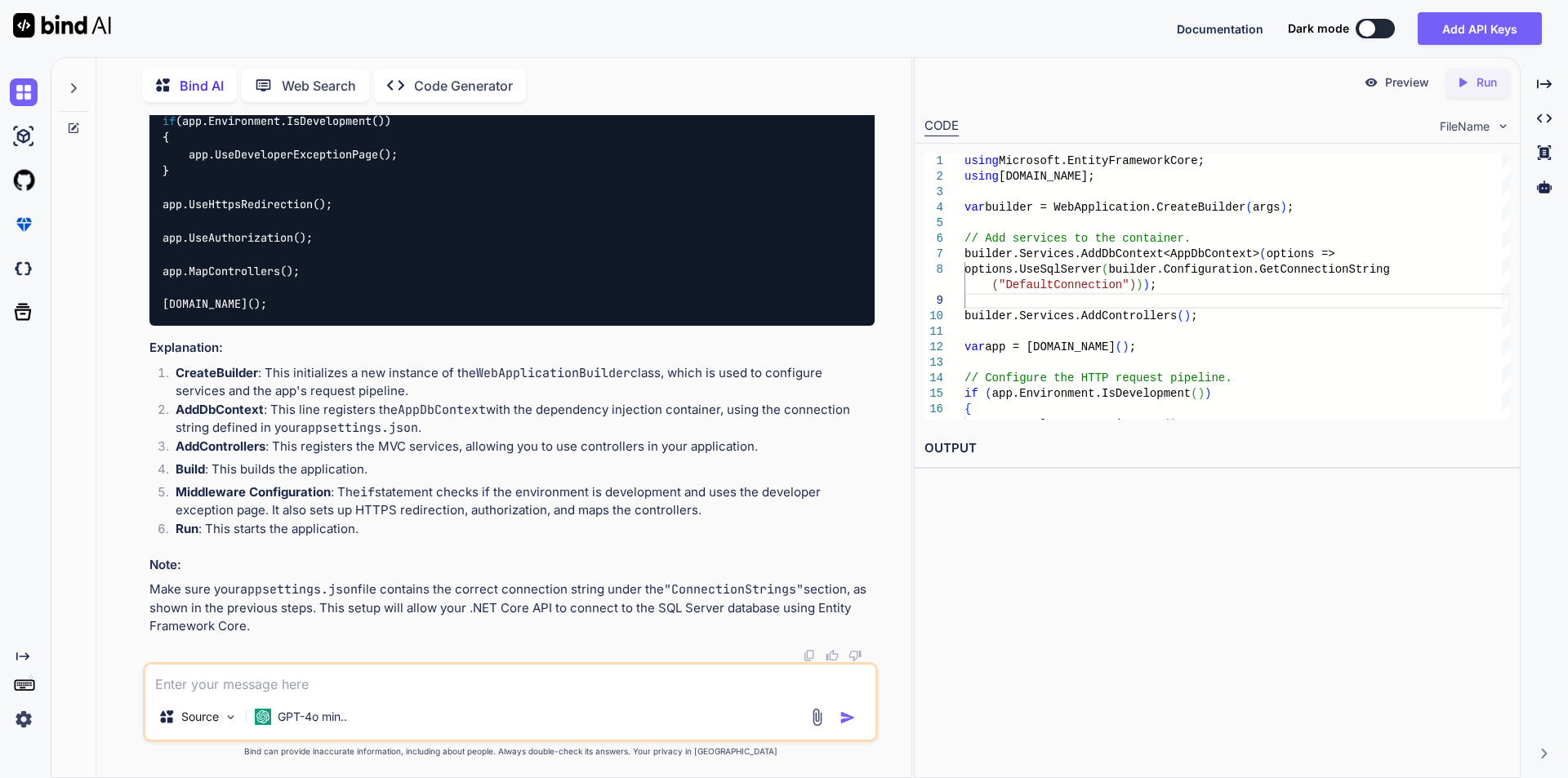
scroll to position [11885, 0]
click at [398, 684] on textarea at bounding box center [510, 680] width 730 height 30
paste textarea "<h2>UIC List</h2> <ul> <li *ngFor="let uic of uics"> {{ uic.uic }} - {{ uic.uic…"
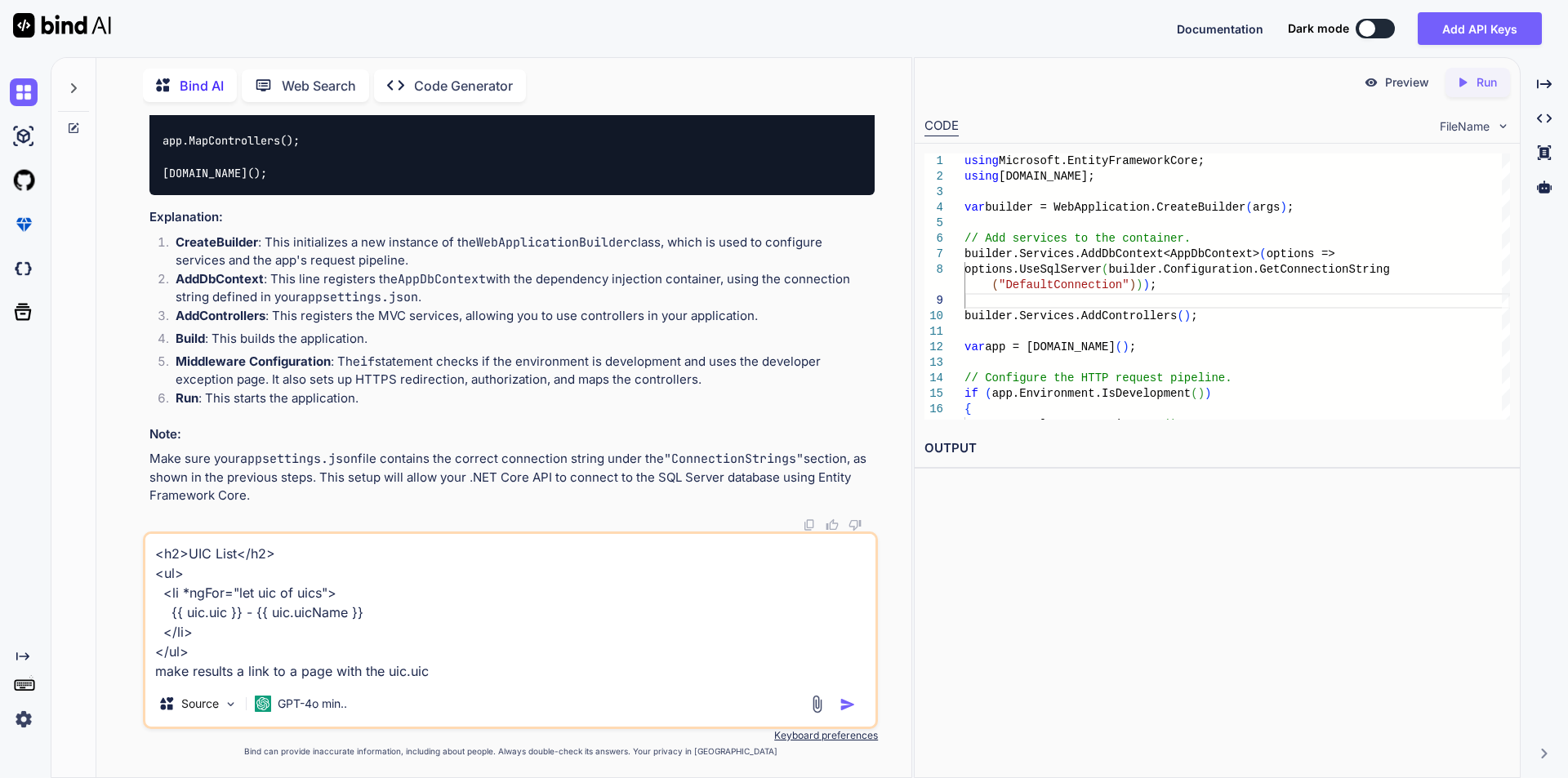
drag, startPoint x: 387, startPoint y: 672, endPoint x: 475, endPoint y: 680, distance: 88.4
click at [475, 680] on textarea "<h2>UIC List</h2> <ul> <li *ngFor="let uic of uics"> {{ uic.uic }} - {{ uic.uic…" at bounding box center [510, 607] width 730 height 147
click at [193, 672] on textarea "<h2>UIC List</h2> <ul> <li *ngFor="let uic of uics"> {{ uic.uic }} - {{ uic.uic…" at bounding box center [510, 607] width 730 height 147
paste textarea "uic.uic"
click at [344, 675] on textarea "<h2>UIC List</h2> <ul> <li *ngFor="let uic of uics"> {{ uic.uic }} - {{ uic.uic…" at bounding box center [510, 607] width 730 height 147
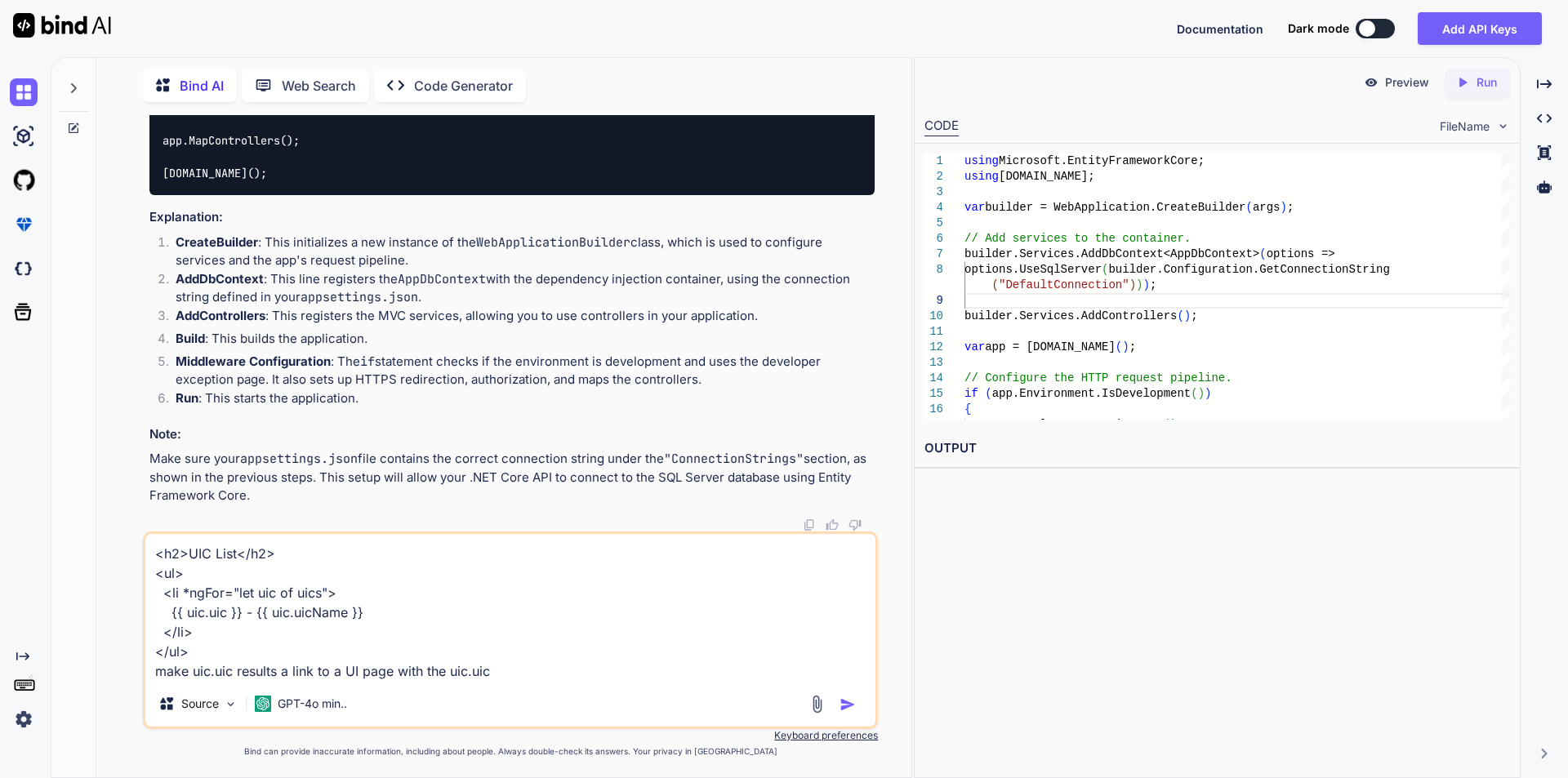
drag, startPoint x: 399, startPoint y: 674, endPoint x: 509, endPoint y: 674, distance: 110.0
click at [509, 674] on textarea "<h2>UIC List</h2> <ul> <li *ngFor="let uic of uics"> {{ uic.uic }} - {{ uic.uic…" at bounding box center [510, 607] width 730 height 147
type textarea "<h2>UIC List</h2> <ul> <li *ngFor="let uic of uics"> {{ uic.uic }} - {{ uic.uic…"
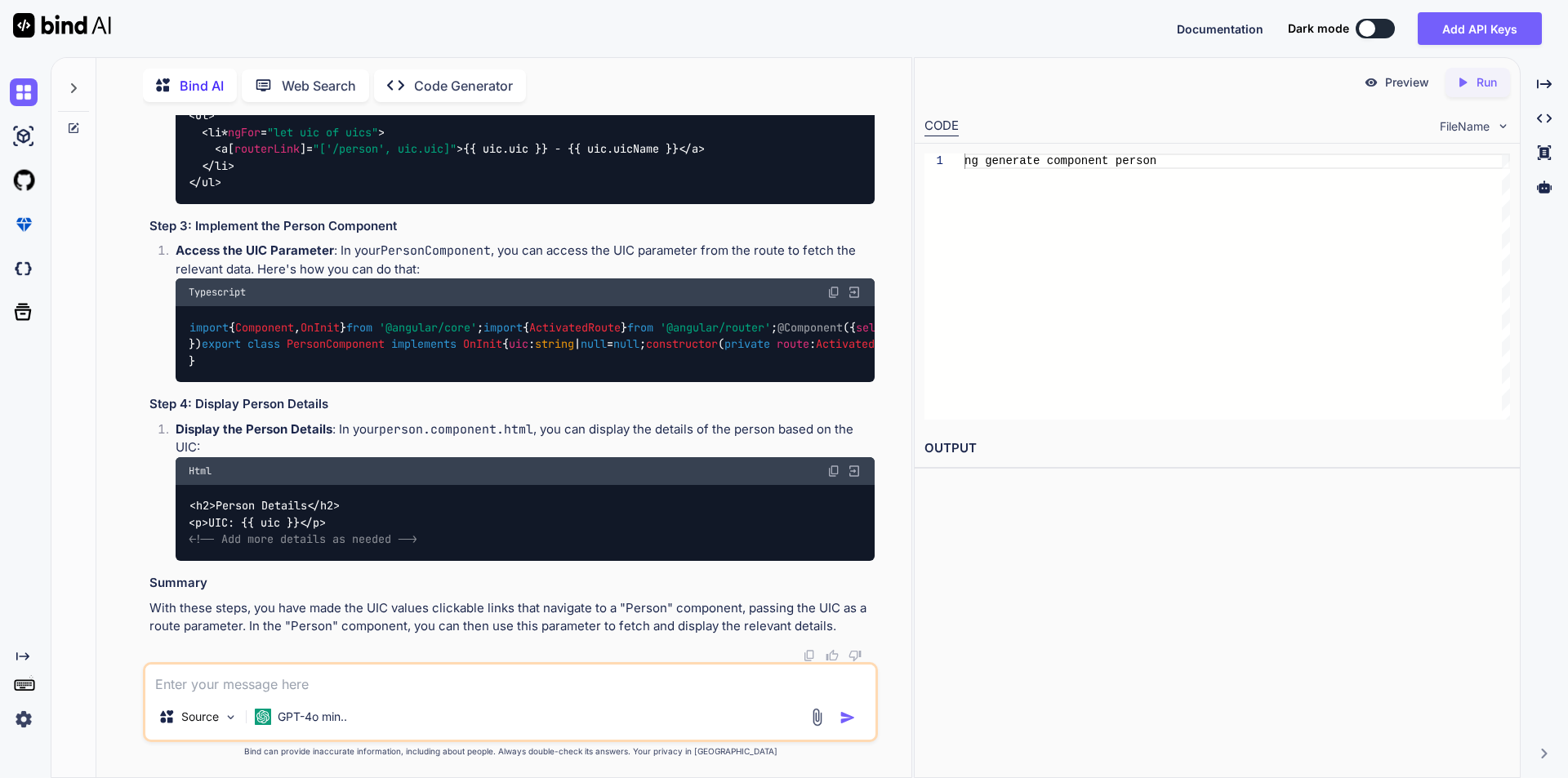
scroll to position [13789, 0]
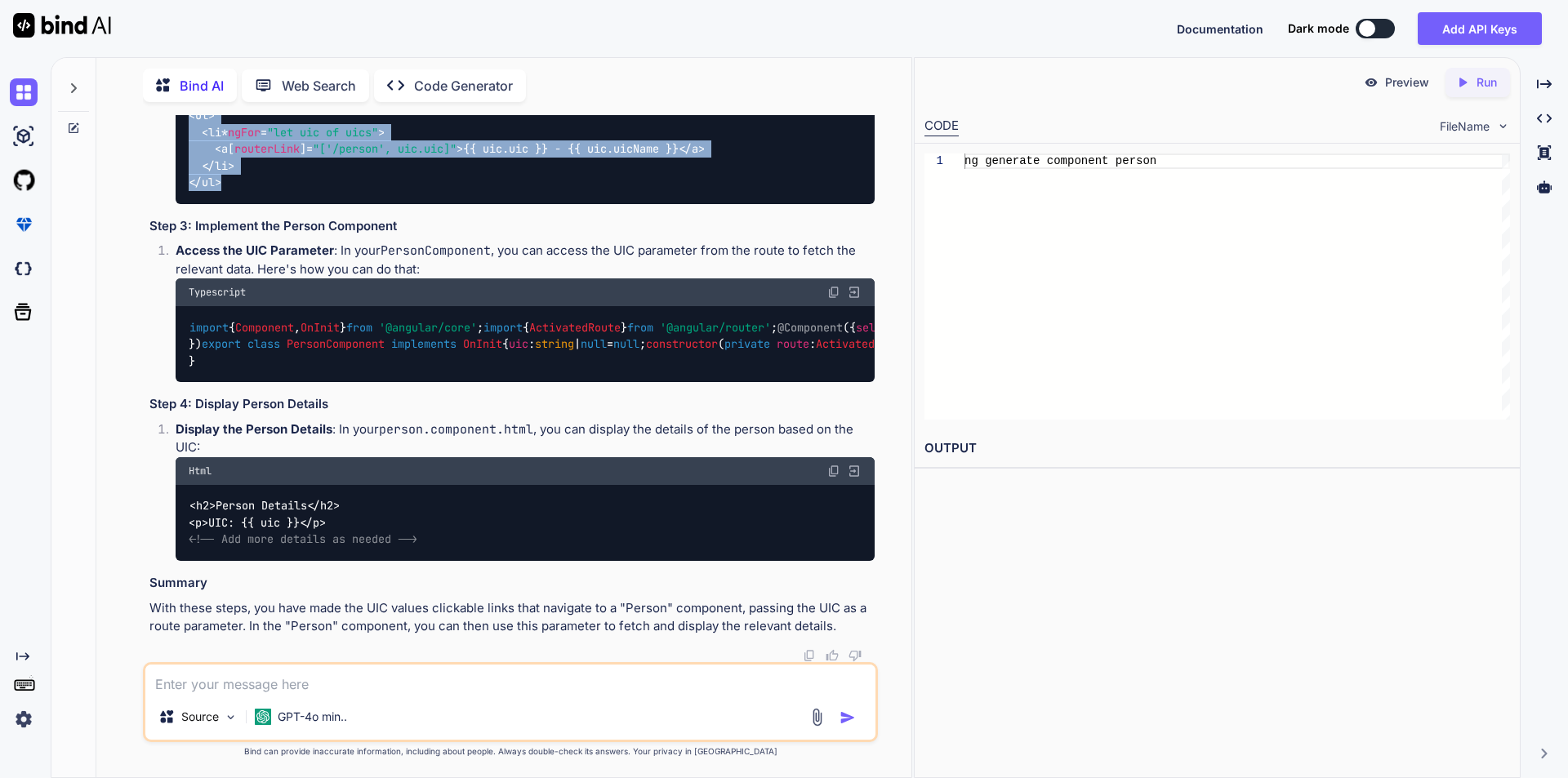
drag, startPoint x: 191, startPoint y: 339, endPoint x: 275, endPoint y: 423, distance: 118.8
click at [275, 203] on div "< h2 > UIC List </ h2 > < ul > < li * ngFor = "let uic of uics" > < a [ routerL…" at bounding box center [525, 141] width 699 height 126
copy code "< h2 > UIC List </ h2 > < ul > < li * ngFor = "let uic of uics" > < a [ routerL…"
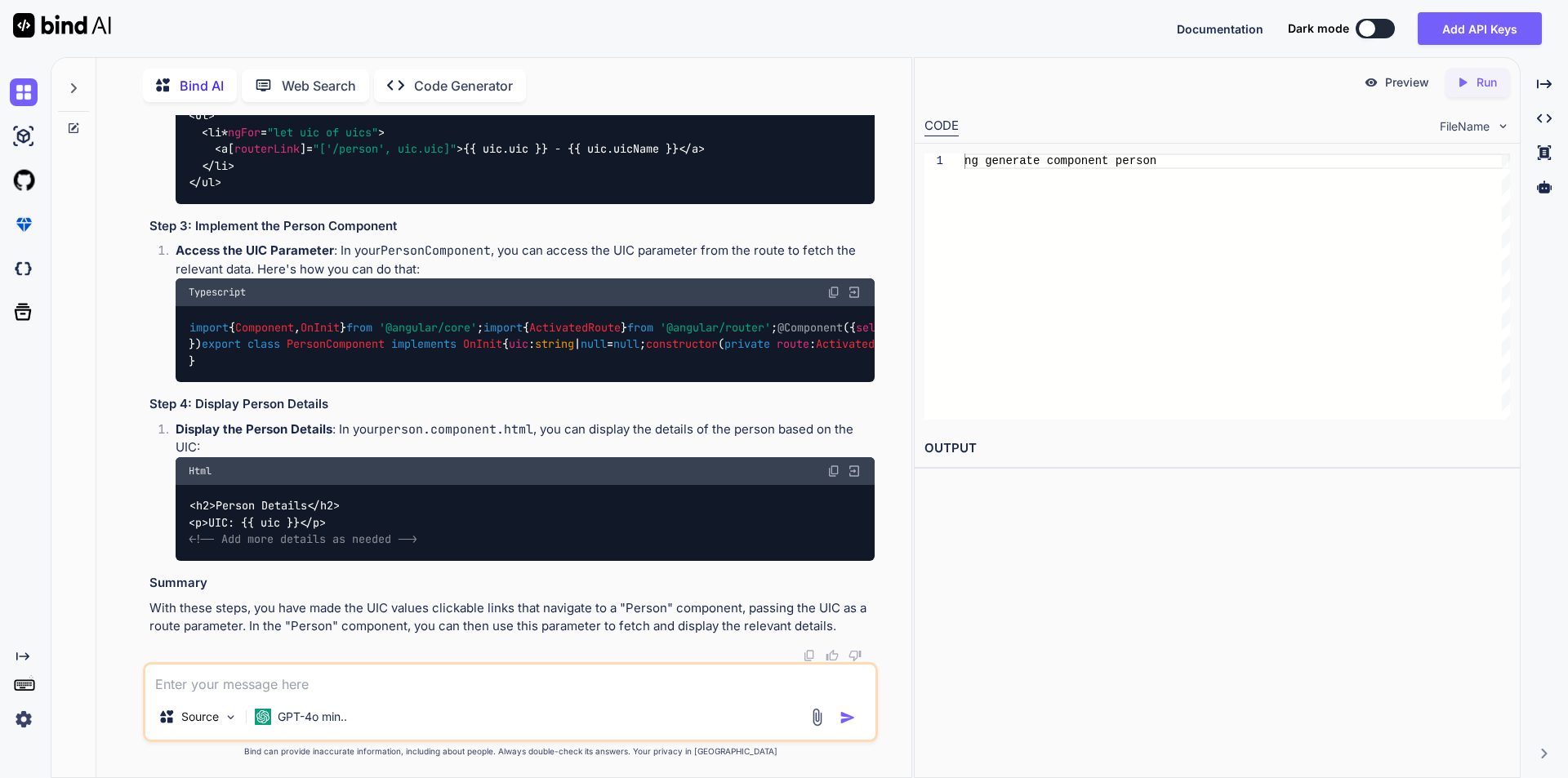
click at [319, 685] on textarea at bounding box center [510, 680] width 730 height 30
paste textarea "public long ManifestID { get; set; } public long PersonID { get; set; } public …"
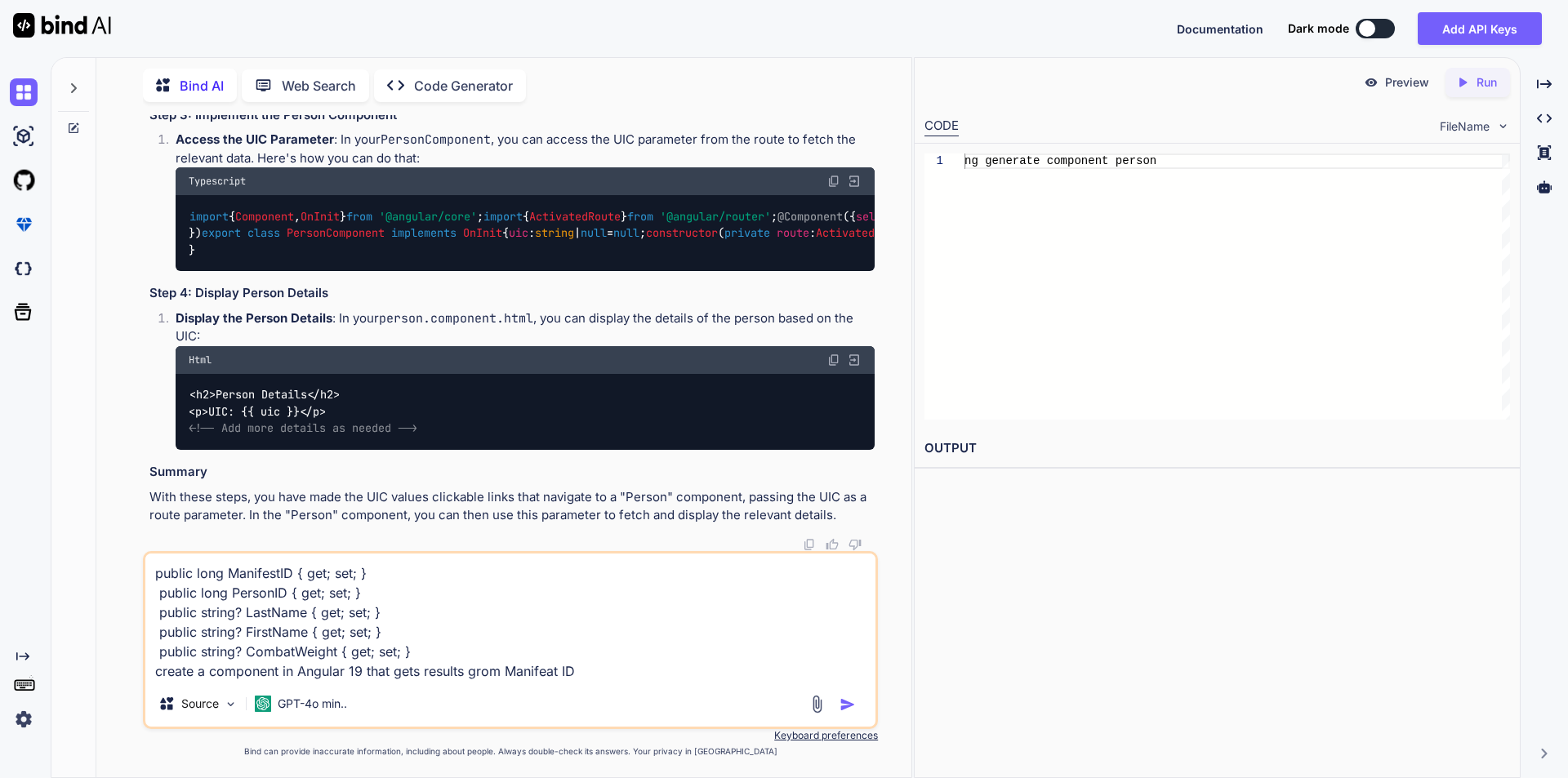
click at [559, 669] on textarea "public long ManifestID { get; set; } public long PersonID { get; set; } public …" at bounding box center [510, 616] width 730 height 127
click at [561, 671] on textarea "public long ManifestID { get; set; } public long PersonID { get; set; } public …" at bounding box center [510, 616] width 730 height 127
click at [852, 708] on img "button" at bounding box center [847, 704] width 17 height 17
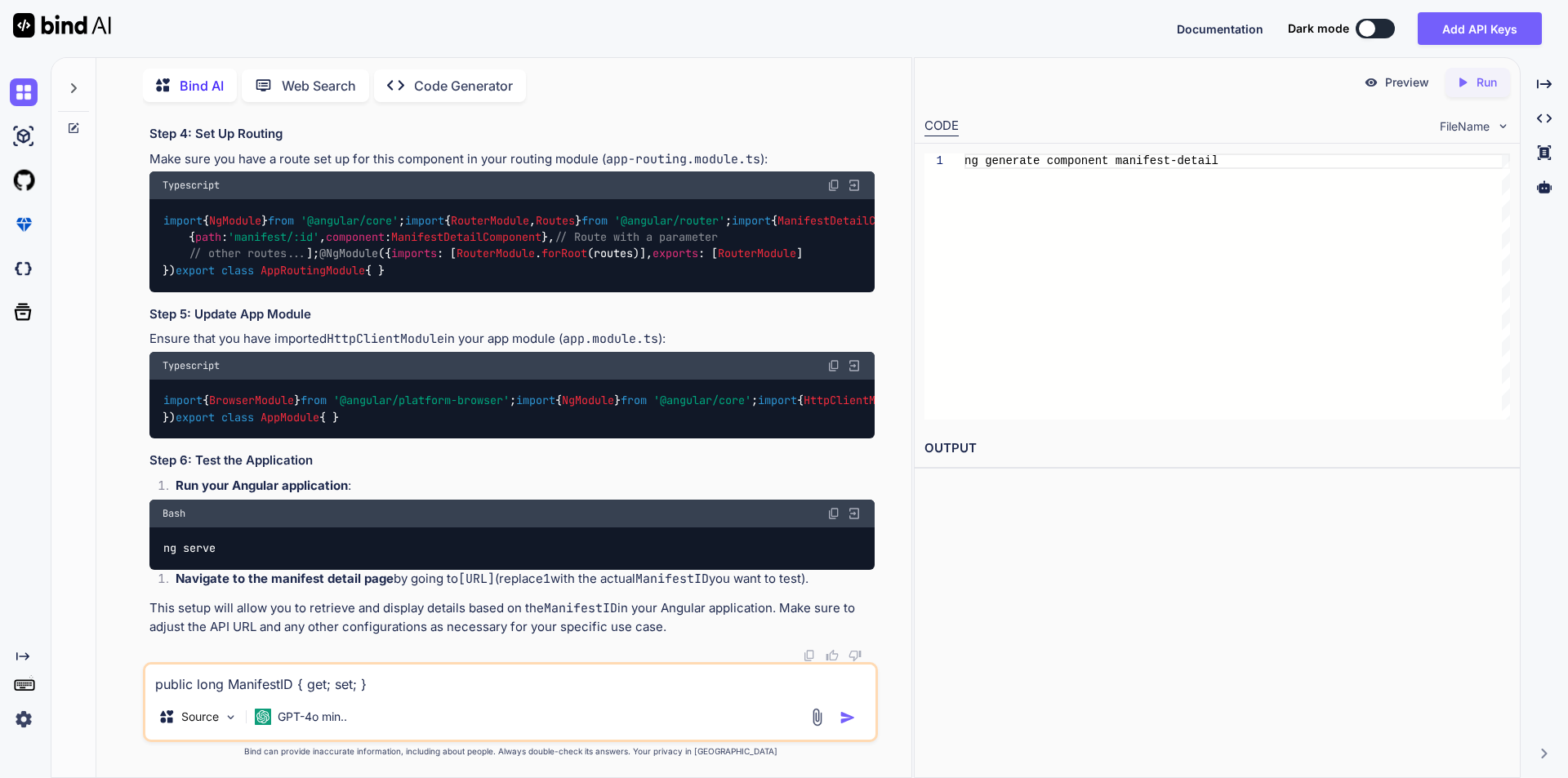
scroll to position [14652, 0]
drag, startPoint x: 150, startPoint y: 341, endPoint x: 223, endPoint y: 374, distance: 80.1
copy p "public long ManifestID { get; set; } public long PersonID { get; set; } public …"
click at [294, 677] on textarea "public long ManifestID { get; set; } public long PersonID { get; set; } public …" at bounding box center [510, 680] width 730 height 30
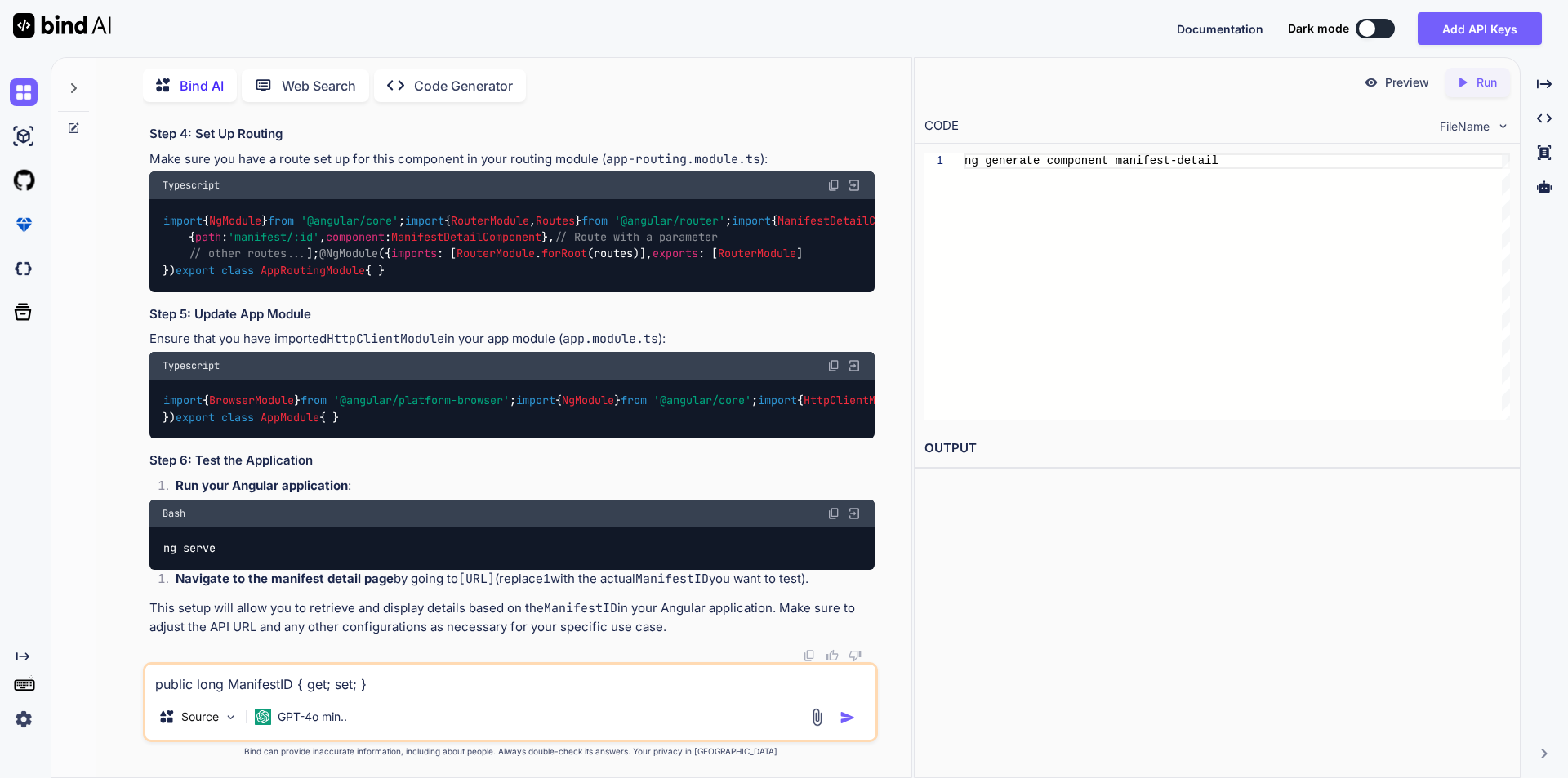
paste textarea "public long ManifestID { get; set; } public long PersonID { get; set; } public …"
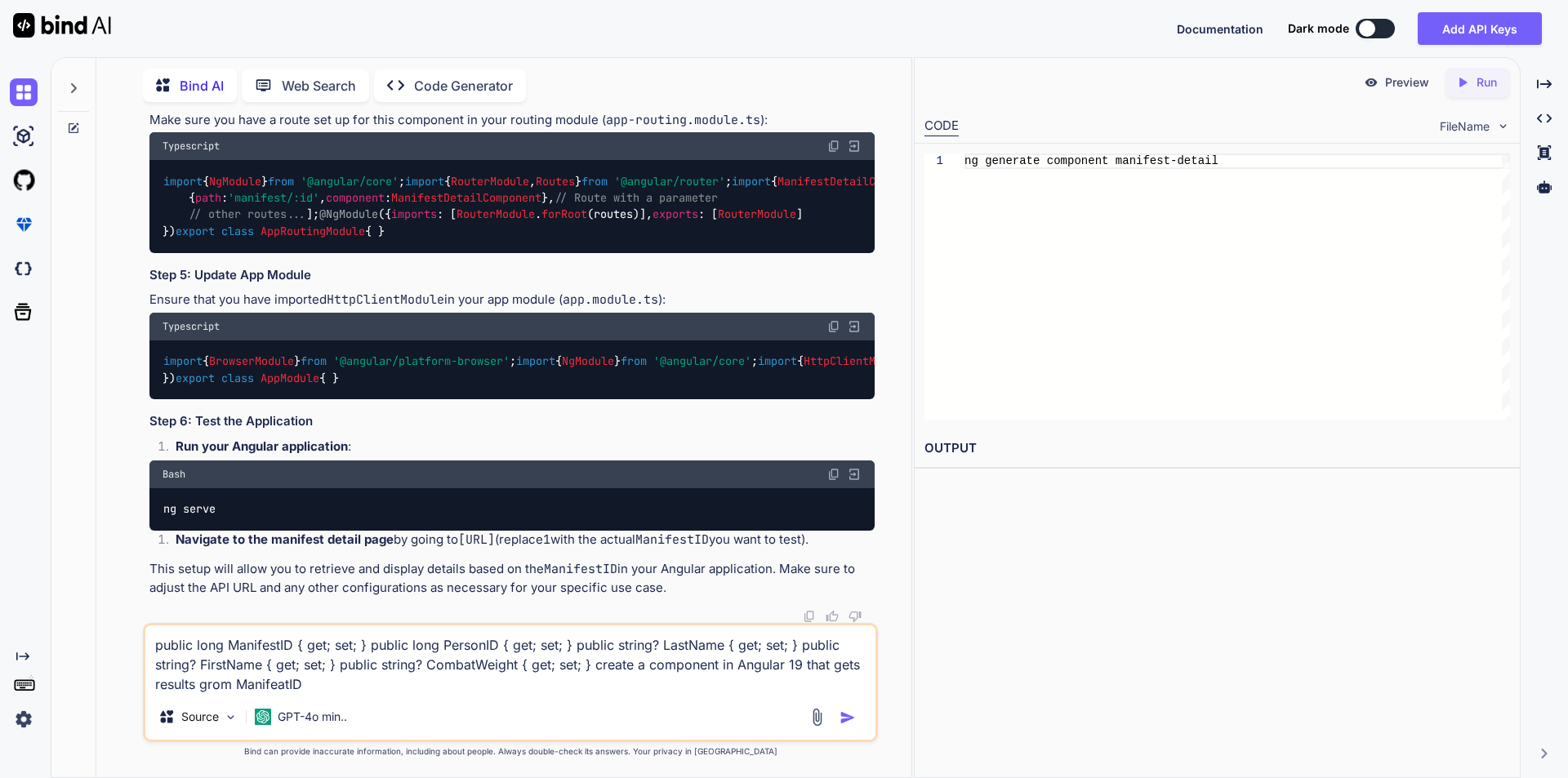
click at [284, 684] on textarea "public long ManifestID { get; set; } public long PersonID { get; set; } public …" at bounding box center [510, 660] width 730 height 69
click at [347, 687] on textarea "public long ManifestID { get; set; } public long PersonID { get; set; } public …" at bounding box center [510, 660] width 730 height 69
type textarea "public long ManifestID { get; set; } public long PersonID { get; set; } public …"
click at [843, 716] on img "button" at bounding box center [847, 718] width 17 height 17
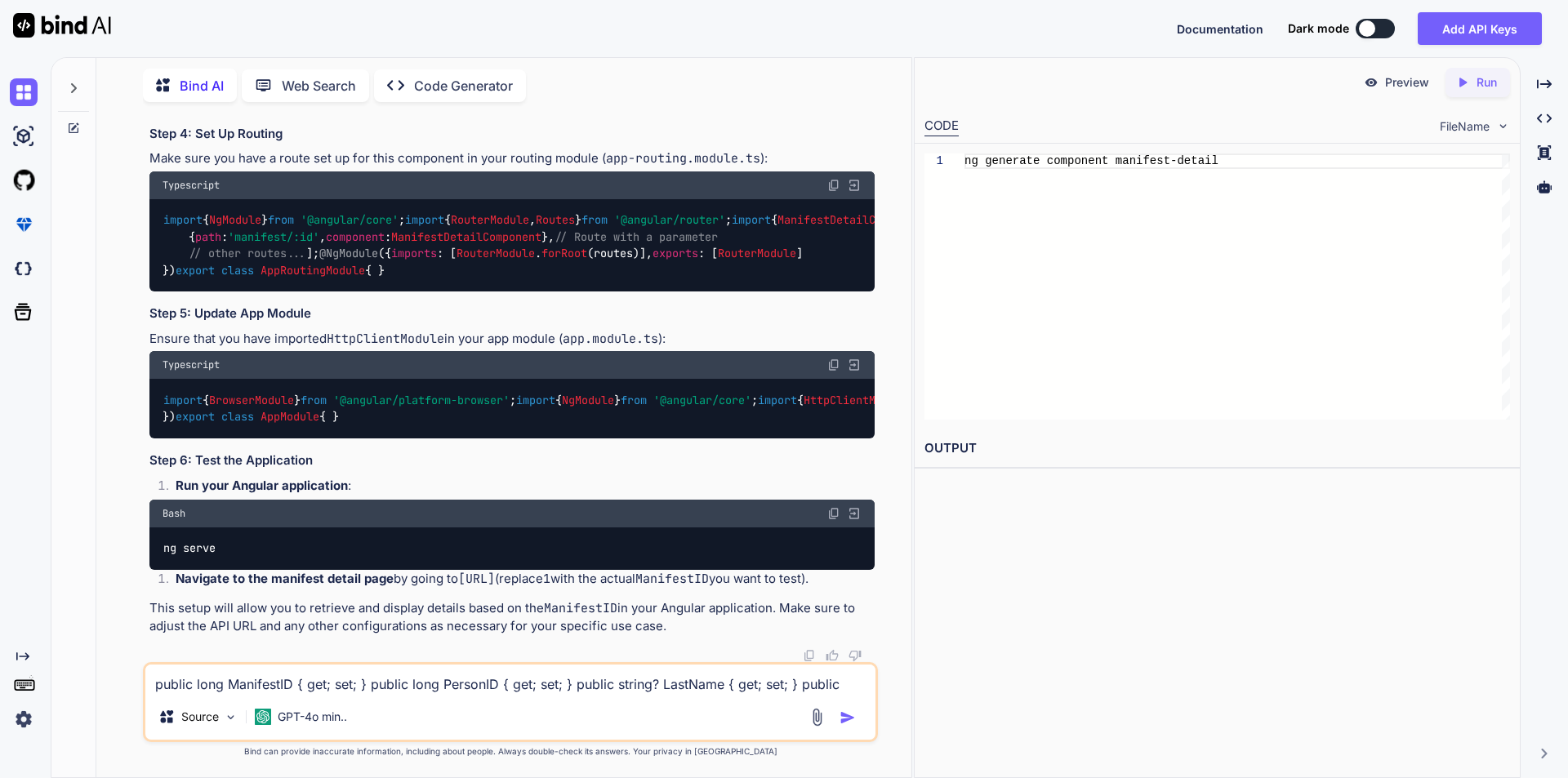
scroll to position [17829, 0]
drag, startPoint x: 164, startPoint y: 472, endPoint x: 420, endPoint y: 469, distance: 256.0
copy code "ng generate component manifest-detail"
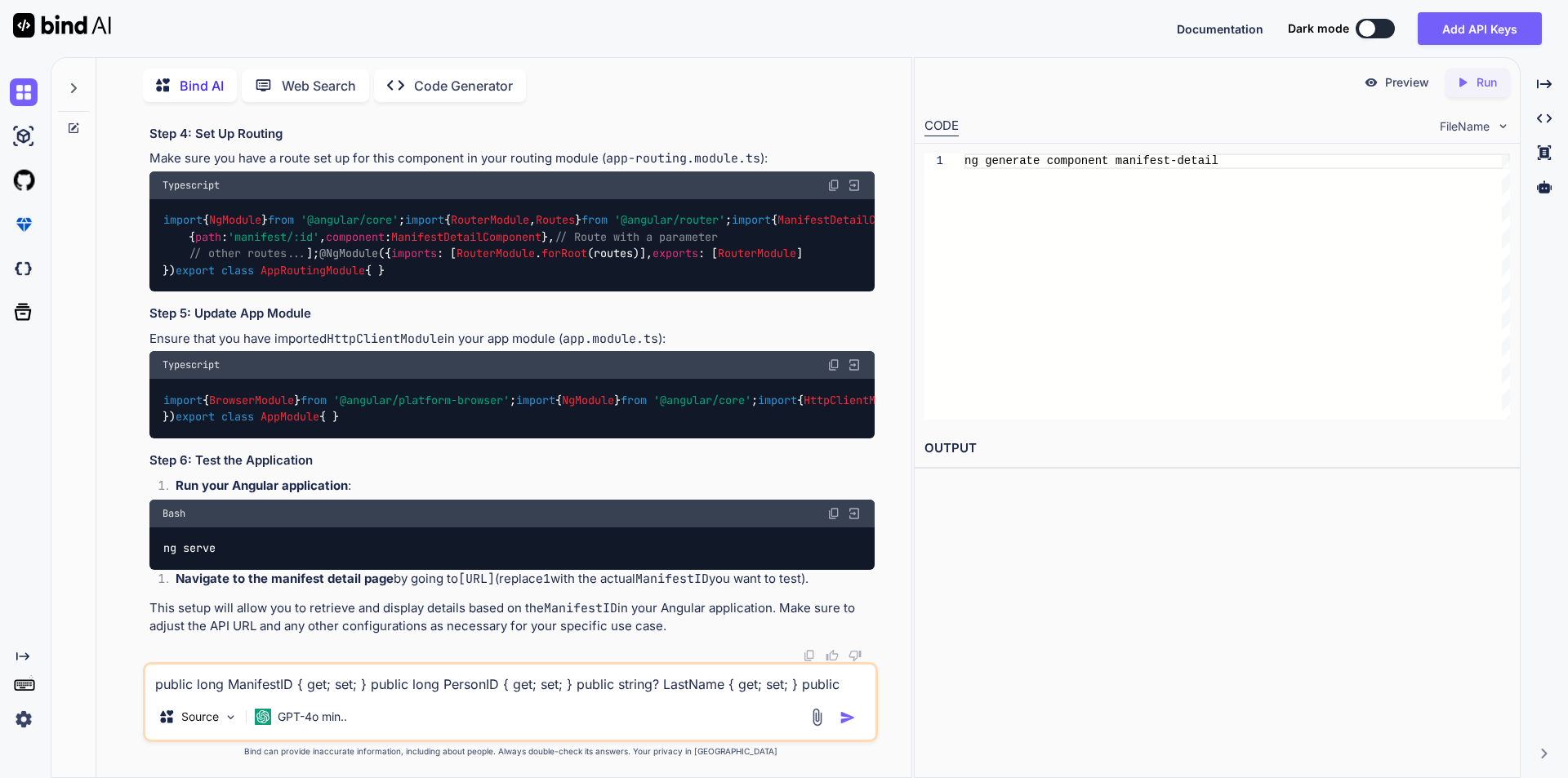
scroll to position [18238, 0]
